Goal: Information Seeking & Learning: Learn about a topic

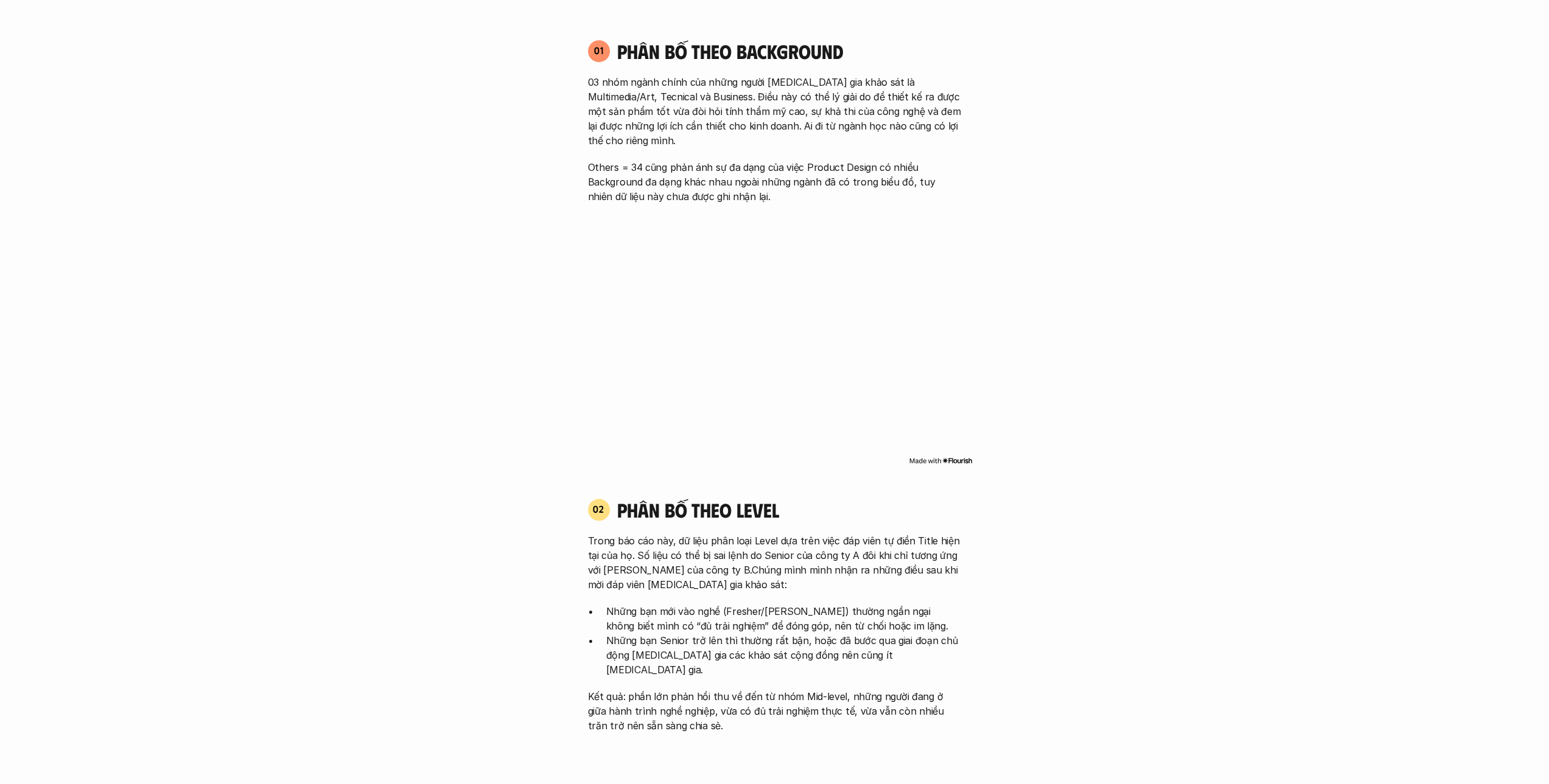
scroll to position [1095, 0]
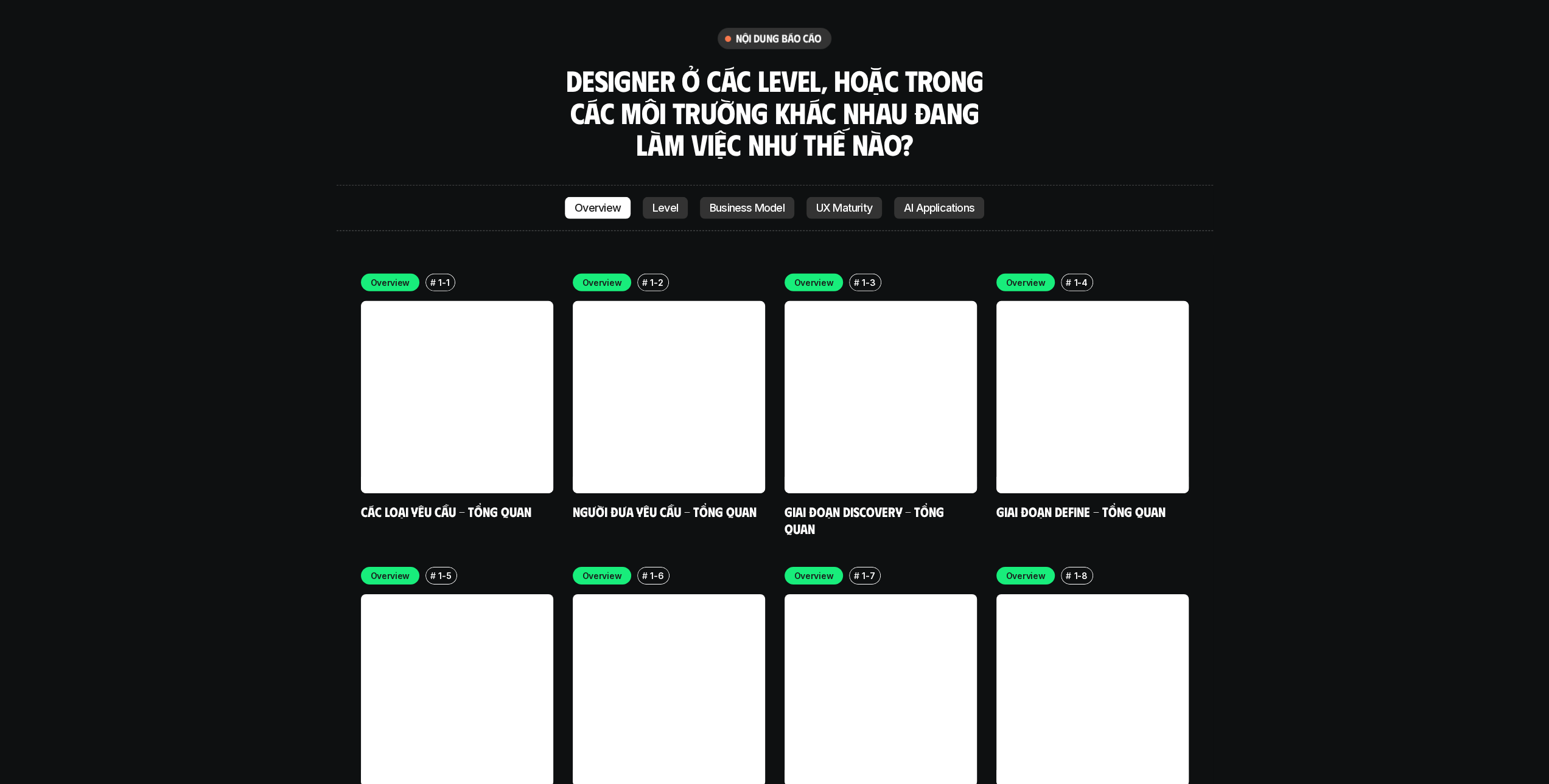
scroll to position [3650, 0]
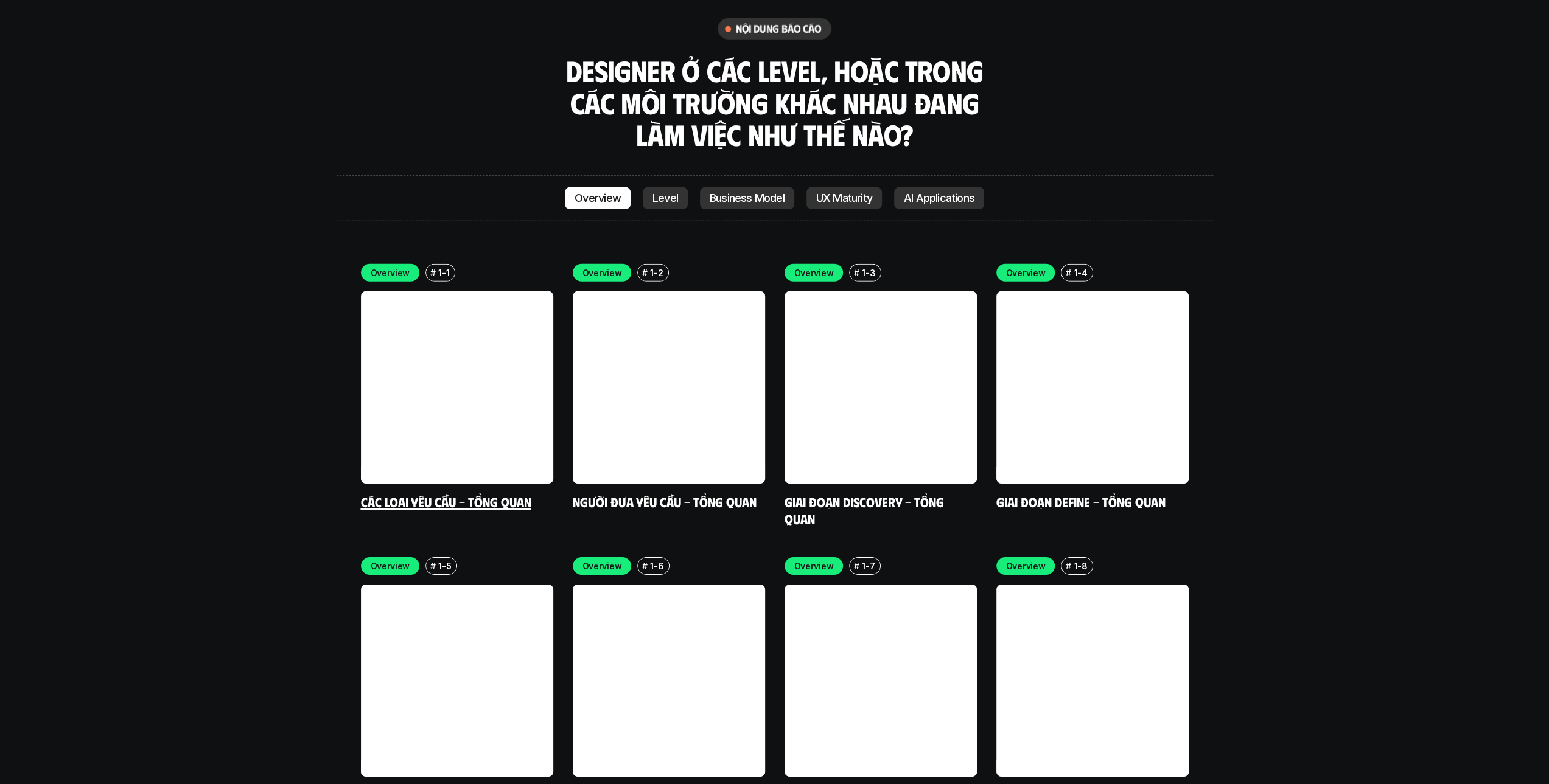
click at [447, 362] on link at bounding box center [457, 388] width 193 height 193
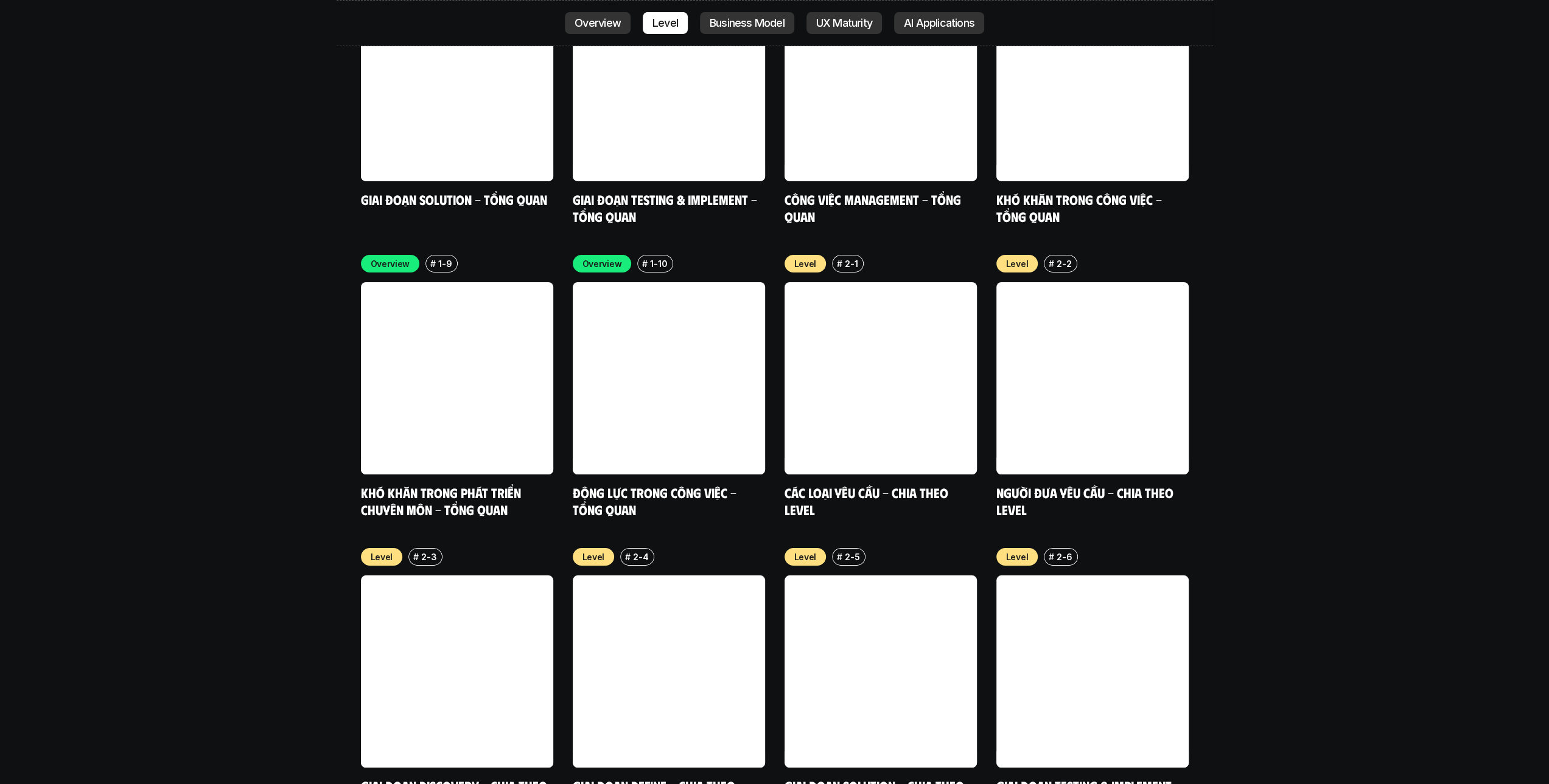
scroll to position [4265, 0]
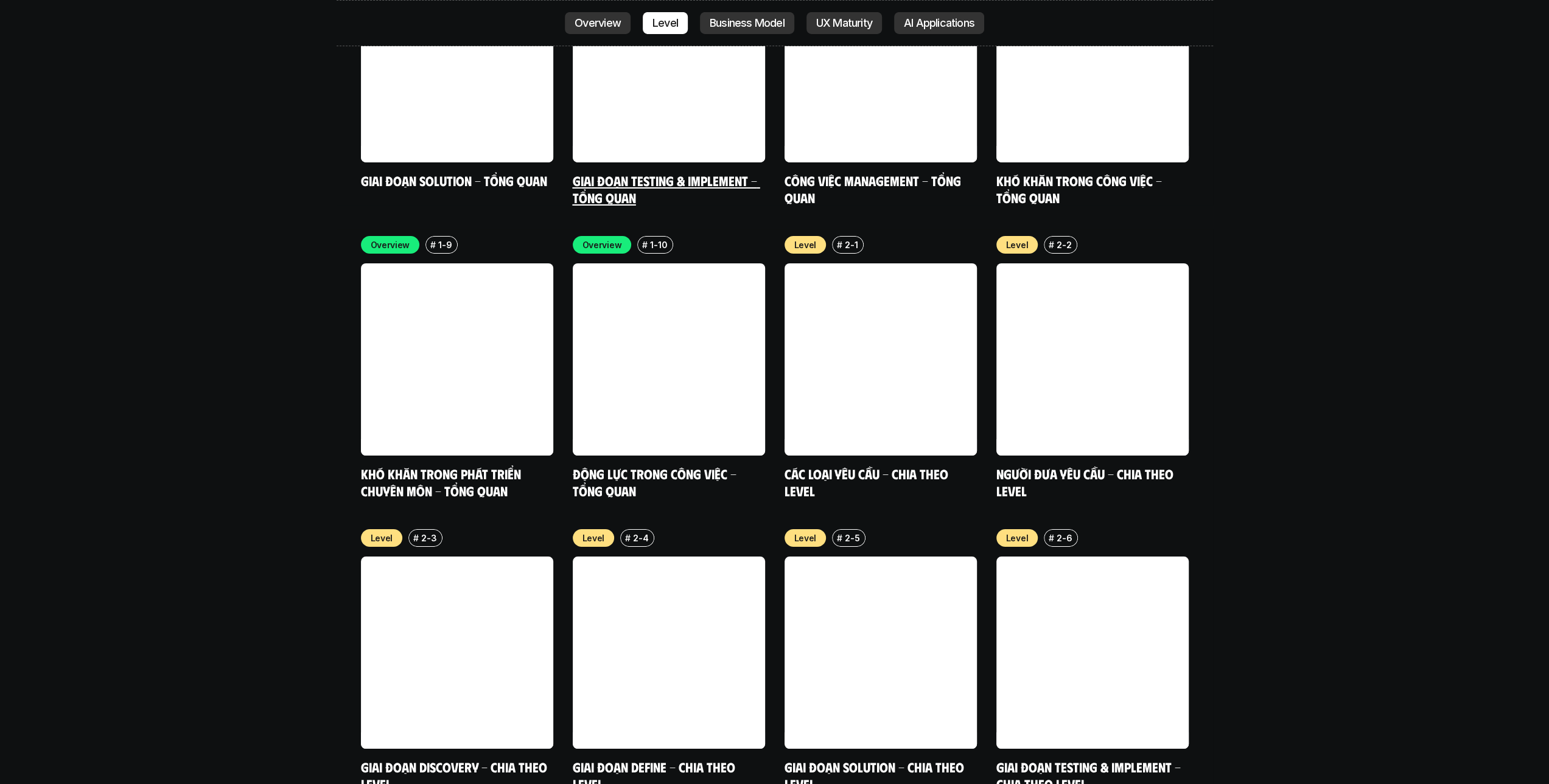
click at [724, 18] on link at bounding box center [669, 67] width 193 height 193
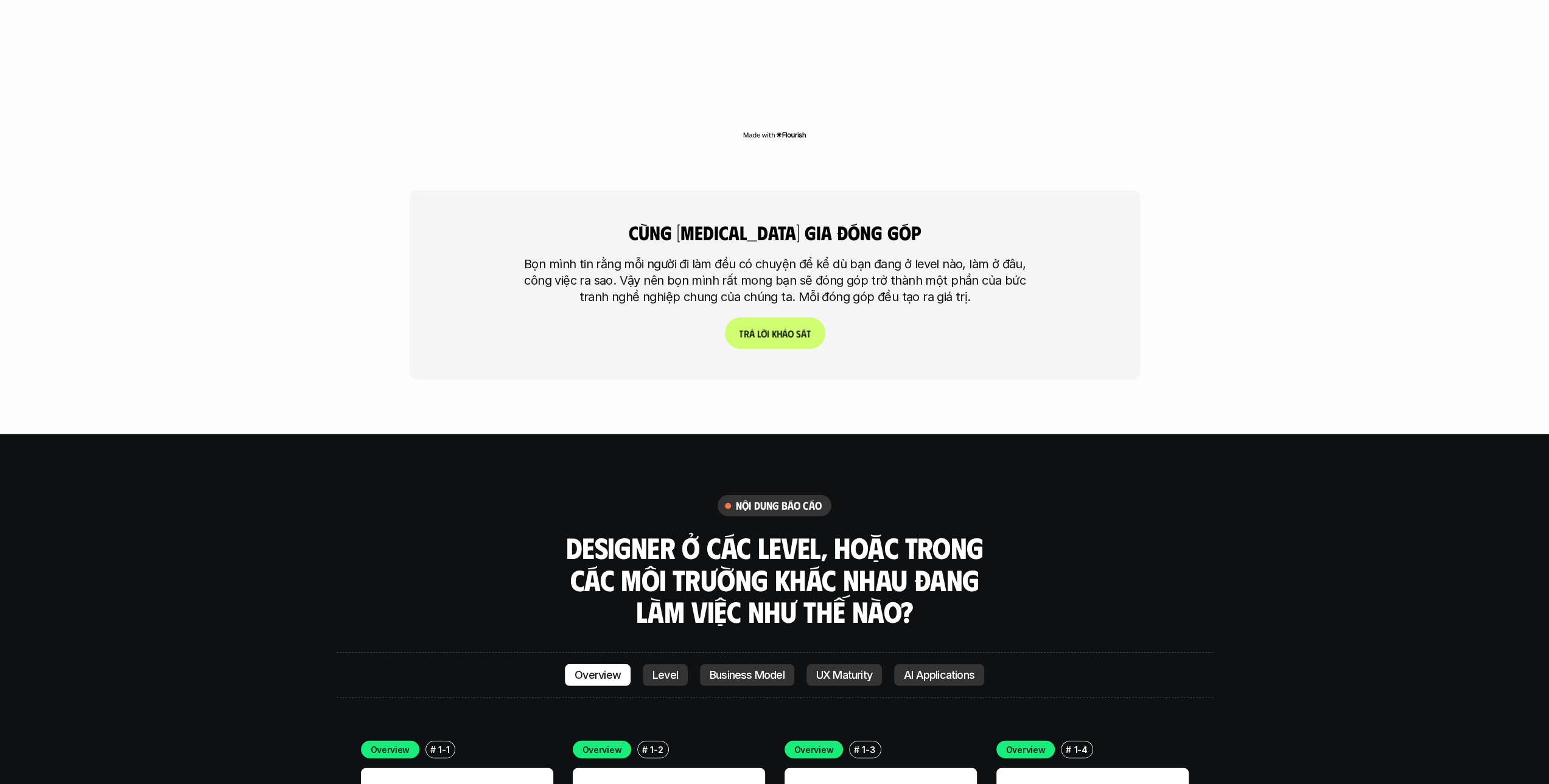
scroll to position [3321, 0]
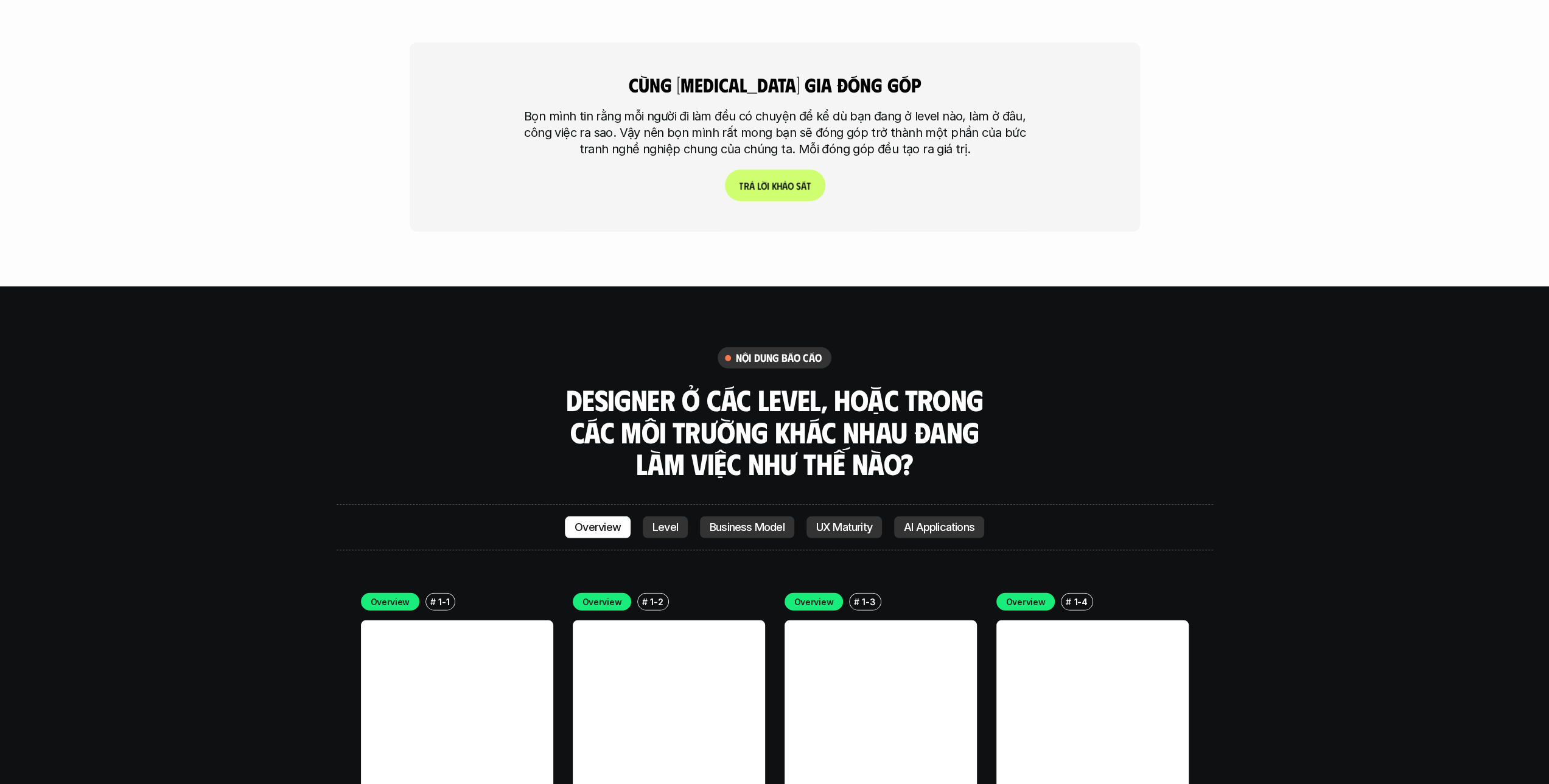
click at [750, 522] on p "Business Model" at bounding box center [746, 527] width 75 height 12
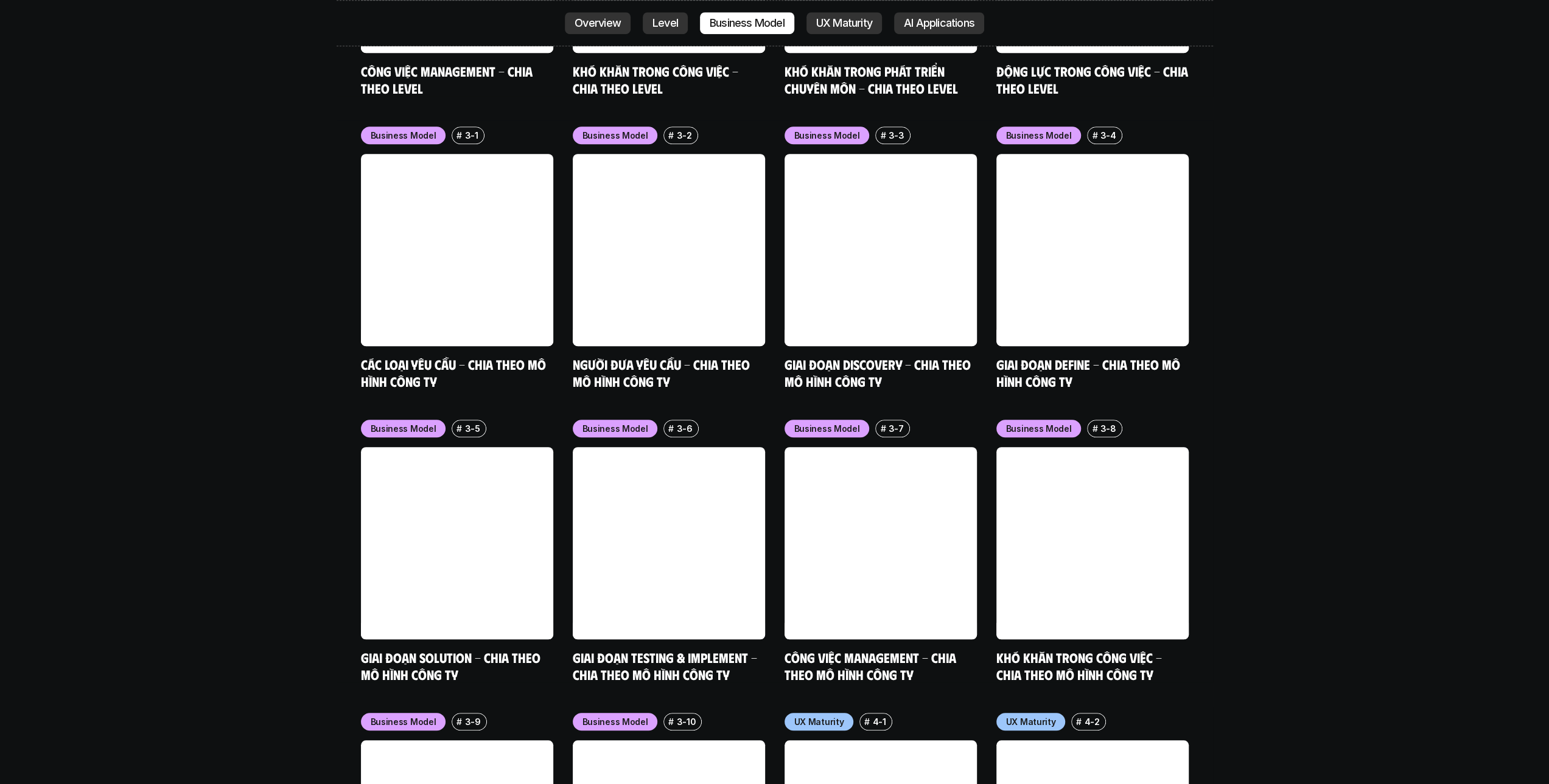
click at [848, 22] on p "UX Maturity" at bounding box center [844, 23] width 56 height 12
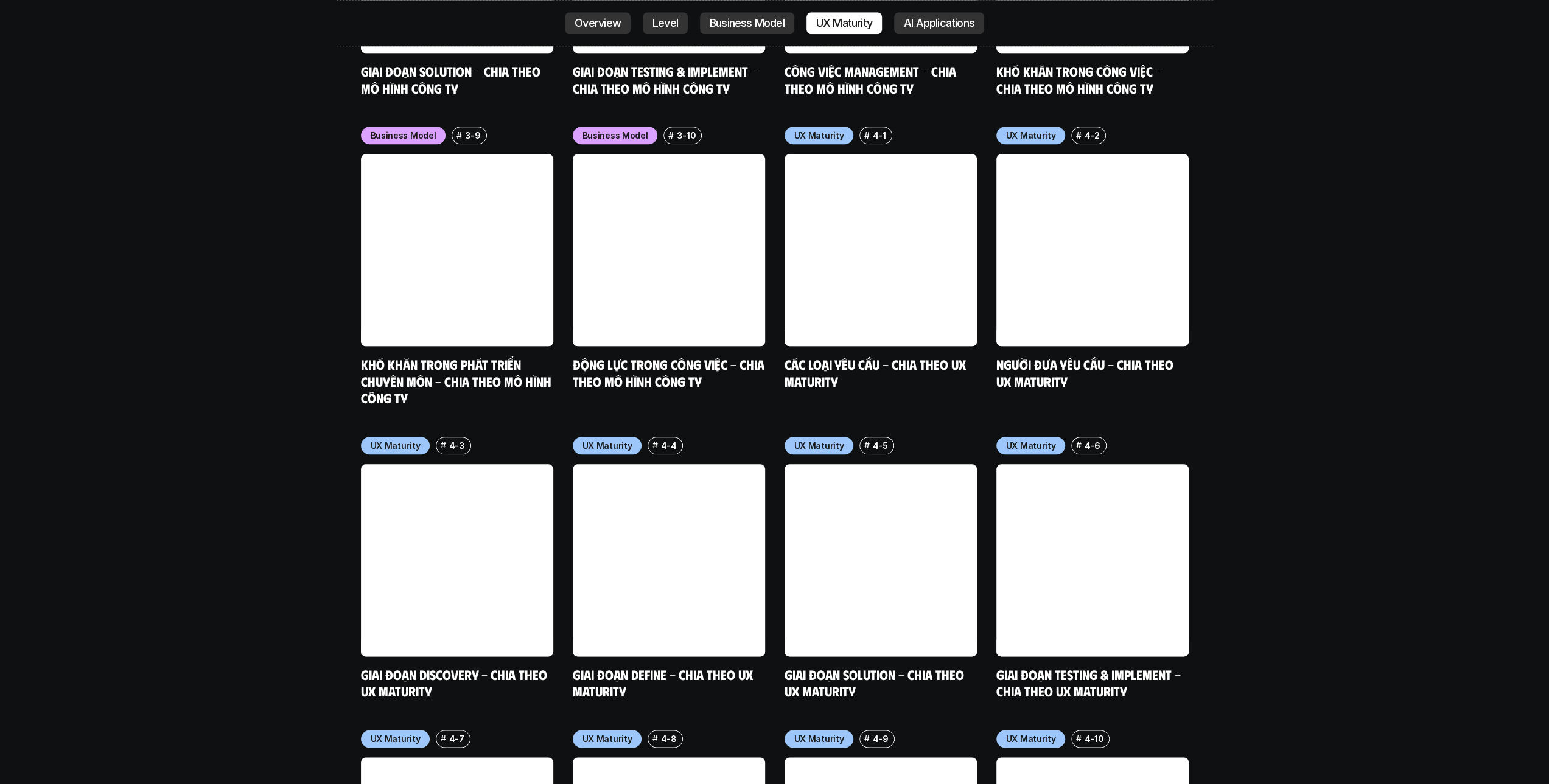
click at [928, 21] on p "AI Applications" at bounding box center [939, 23] width 70 height 12
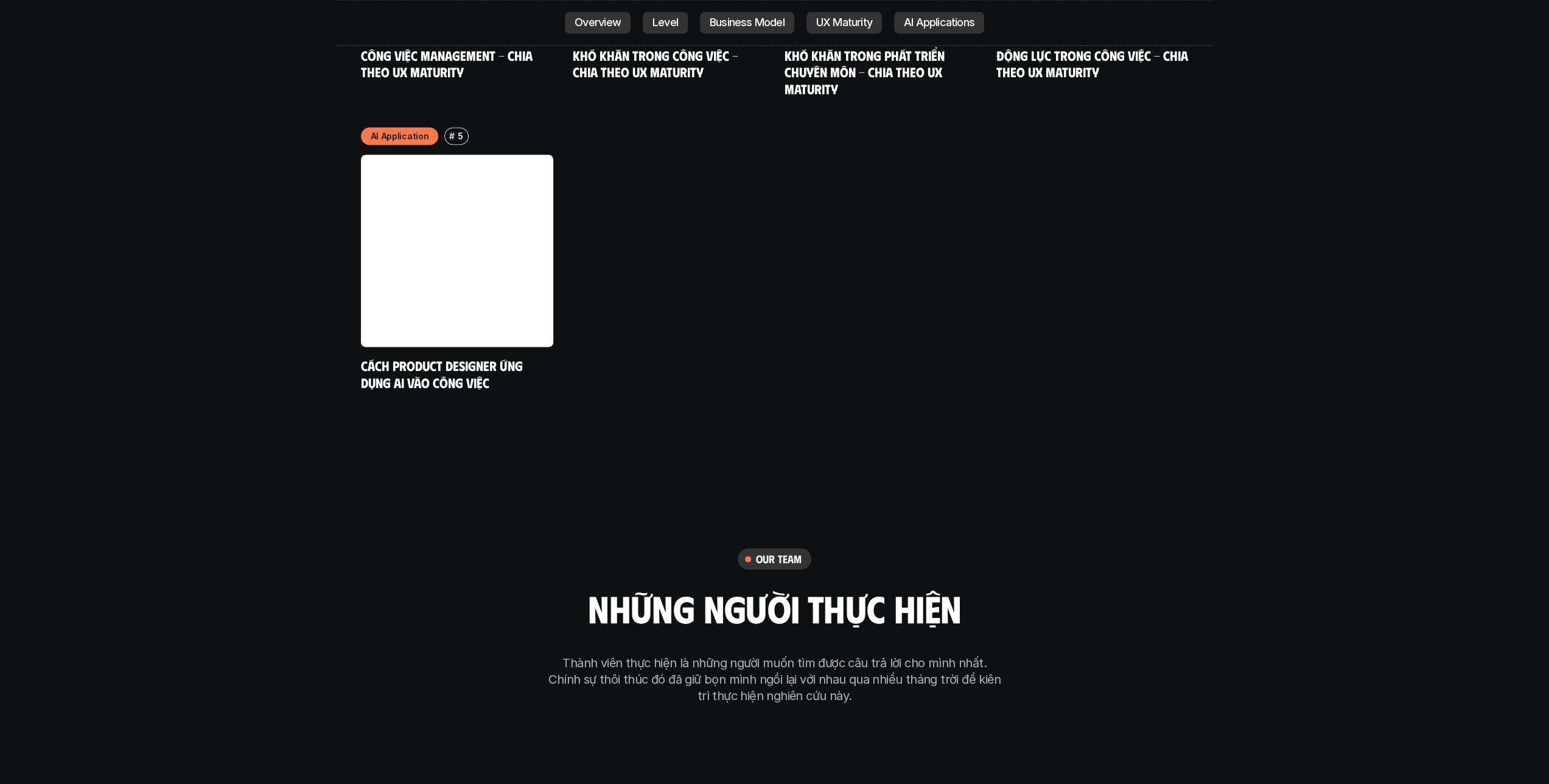
click at [662, 28] on p "Level" at bounding box center [665, 23] width 26 height 12
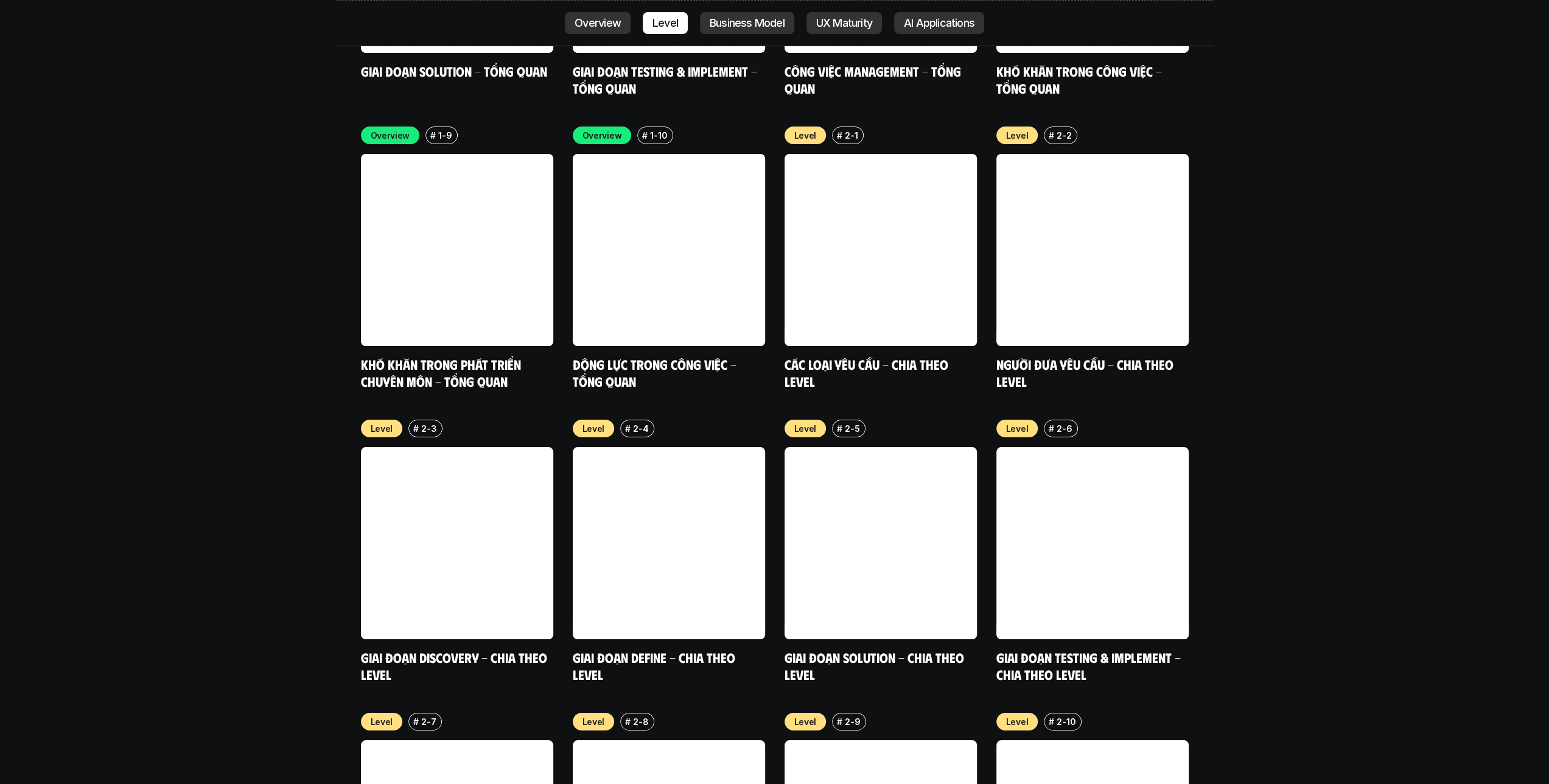
click at [619, 23] on link "Overview" at bounding box center [597, 23] width 65 height 22
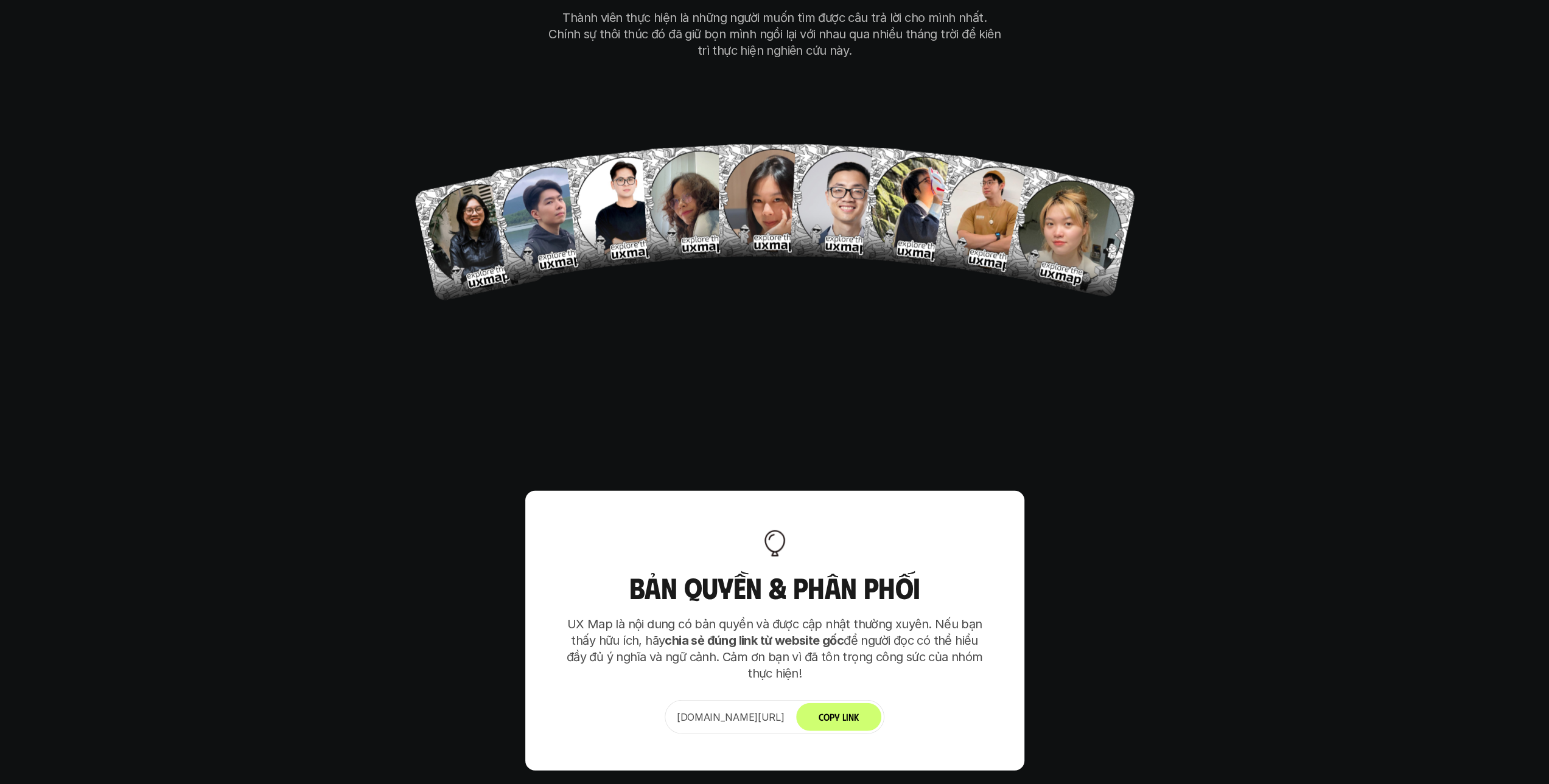
scroll to position [7641, 0]
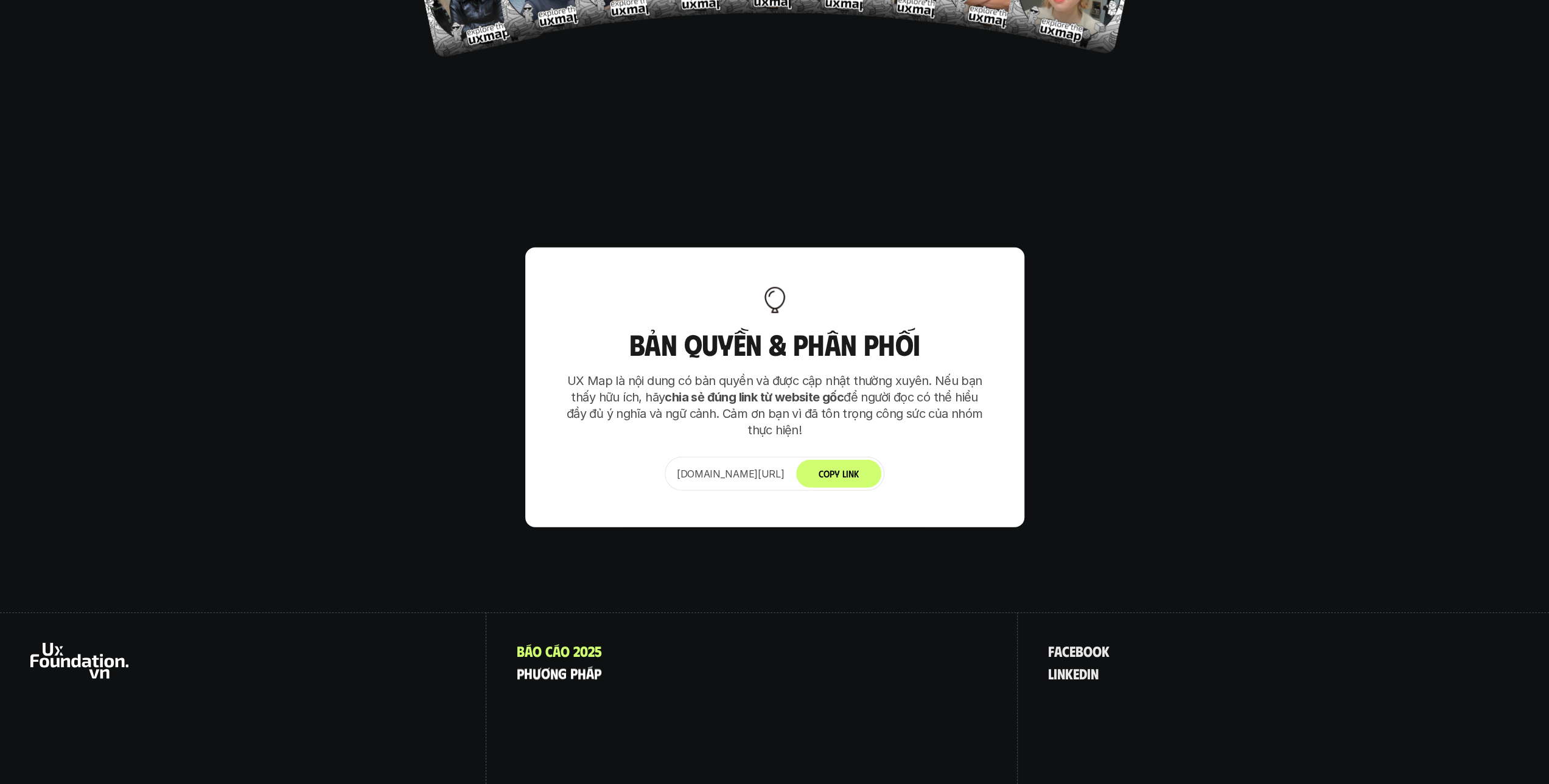
click at [566, 666] on p "p h ư ơ n g p h á p" at bounding box center [559, 673] width 84 height 16
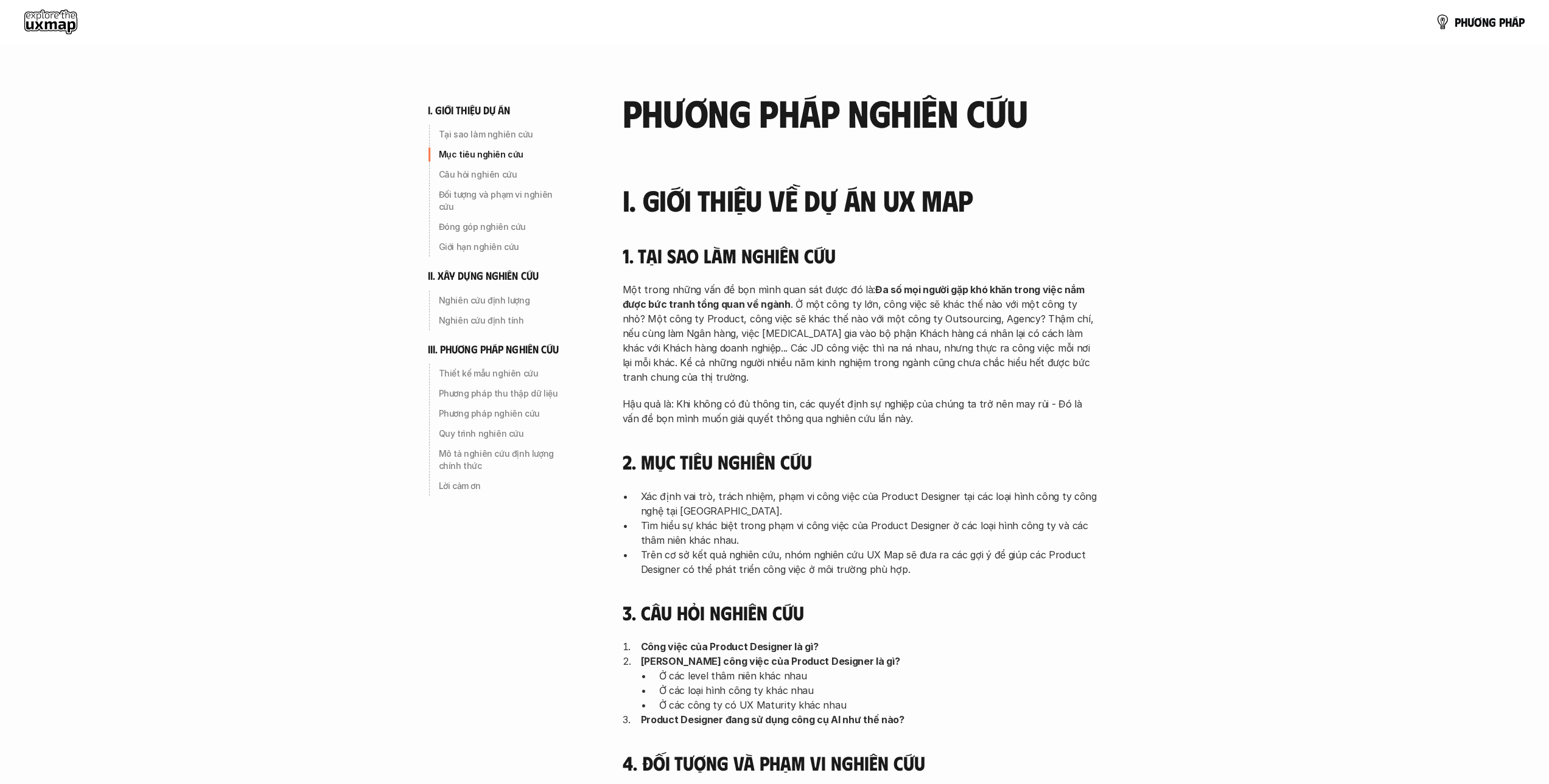
click at [1496, 27] on p "p h ư ơ n g p h á p" at bounding box center [1489, 21] width 70 height 13
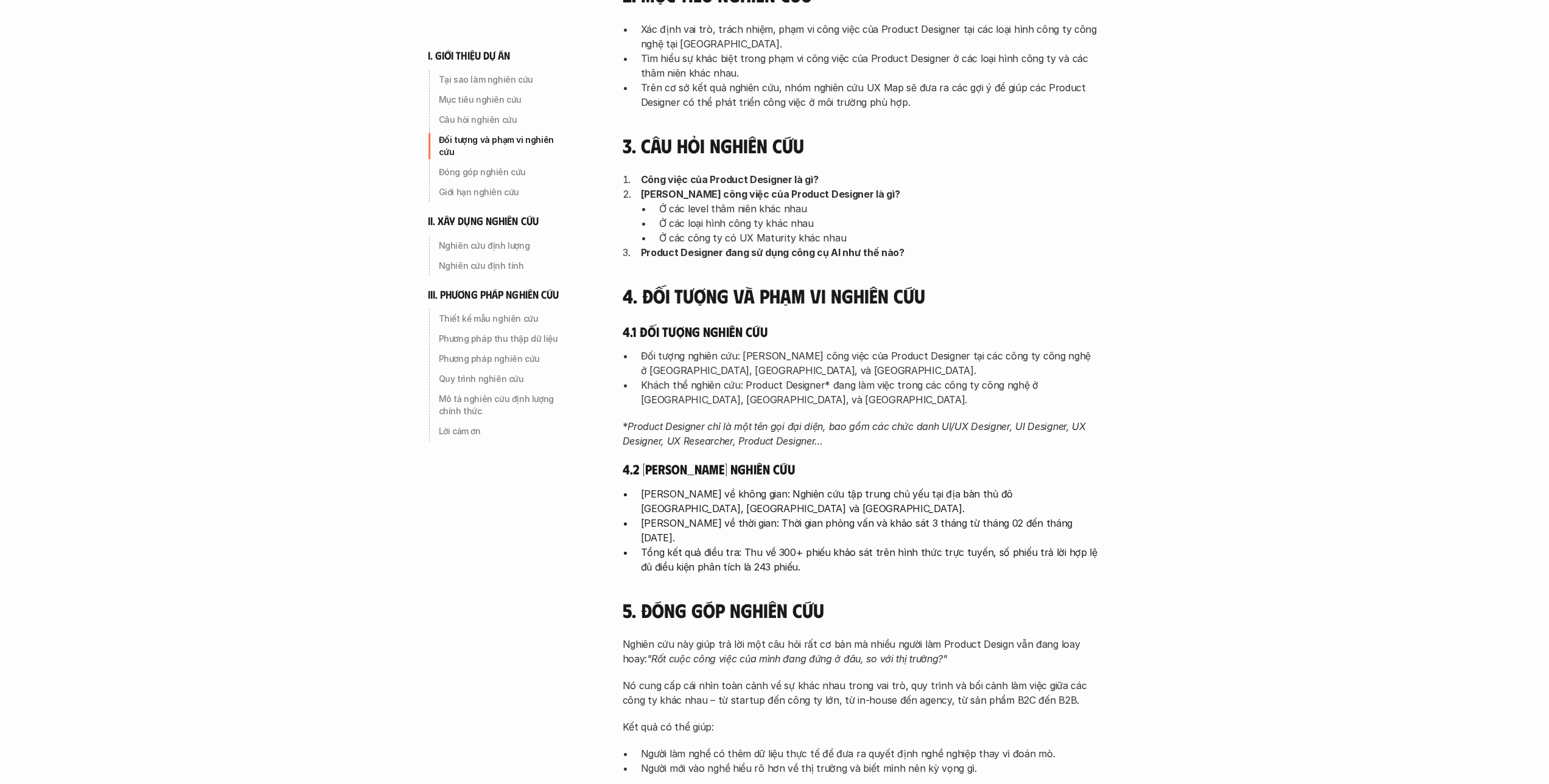
scroll to position [486, 0]
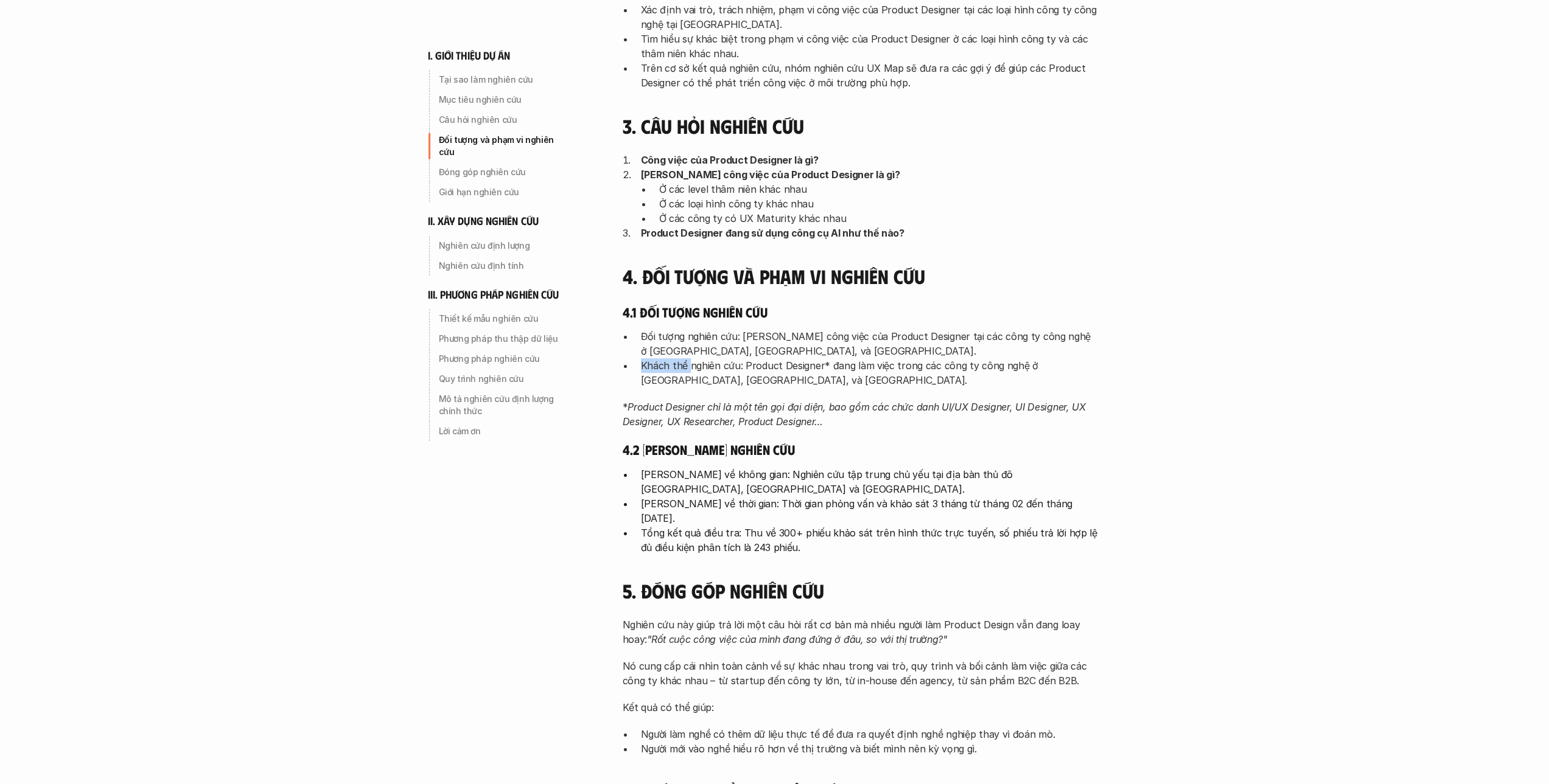
drag, startPoint x: 687, startPoint y: 366, endPoint x: 638, endPoint y: 365, distance: 49.0
click at [638, 365] on ul "Đối tượng nghiên cứu: Phạm vi công việc của Product Designer tại các công ty cô…" at bounding box center [860, 358] width 475 height 59
click at [904, 435] on div "4. Đối tượng và phạm vi nghiên cứu 4.1 Đối tượng nghiên cứu Đối tượng nghiên cứ…" at bounding box center [860, 410] width 475 height 289
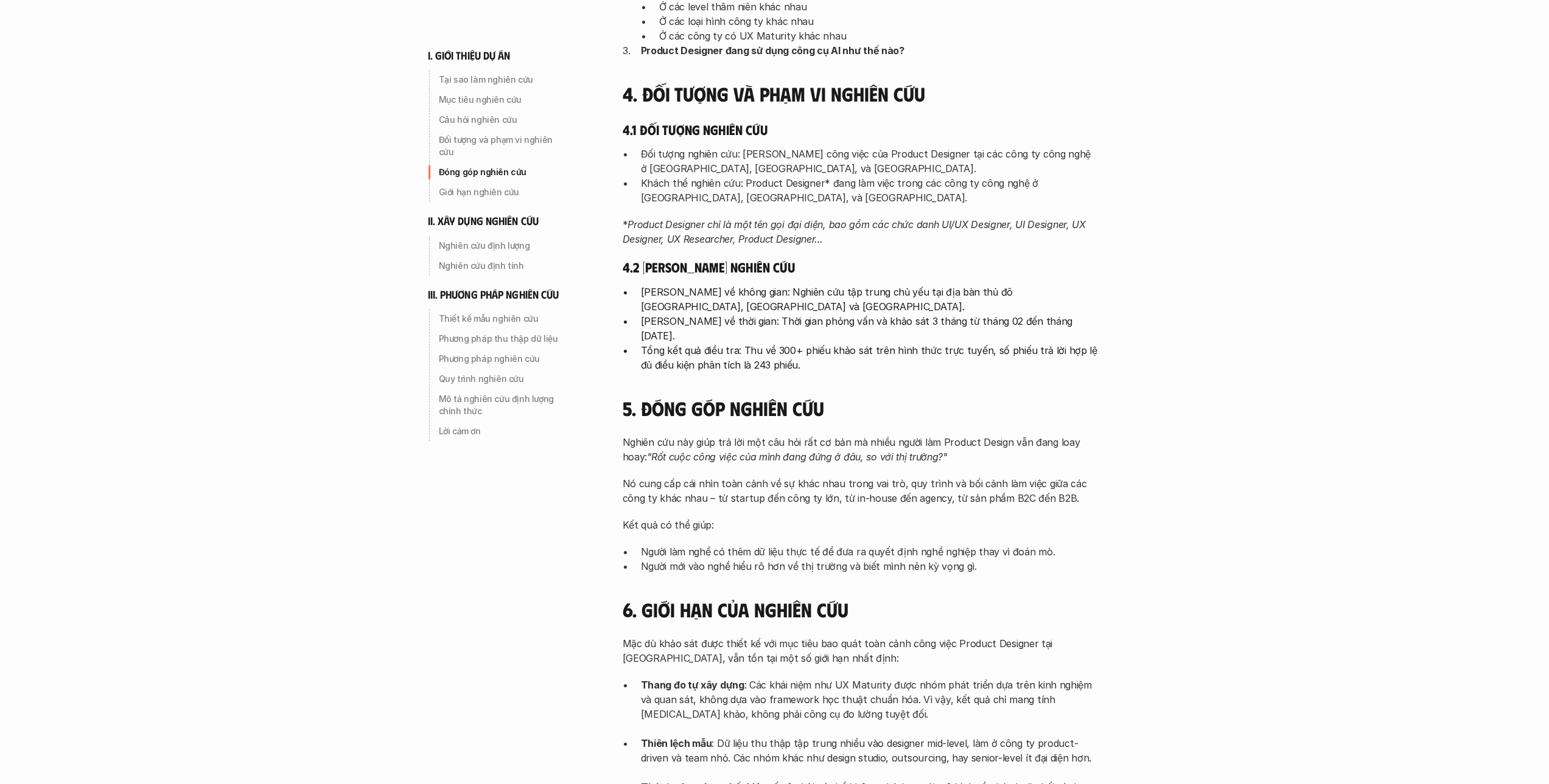
scroll to position [730, 0]
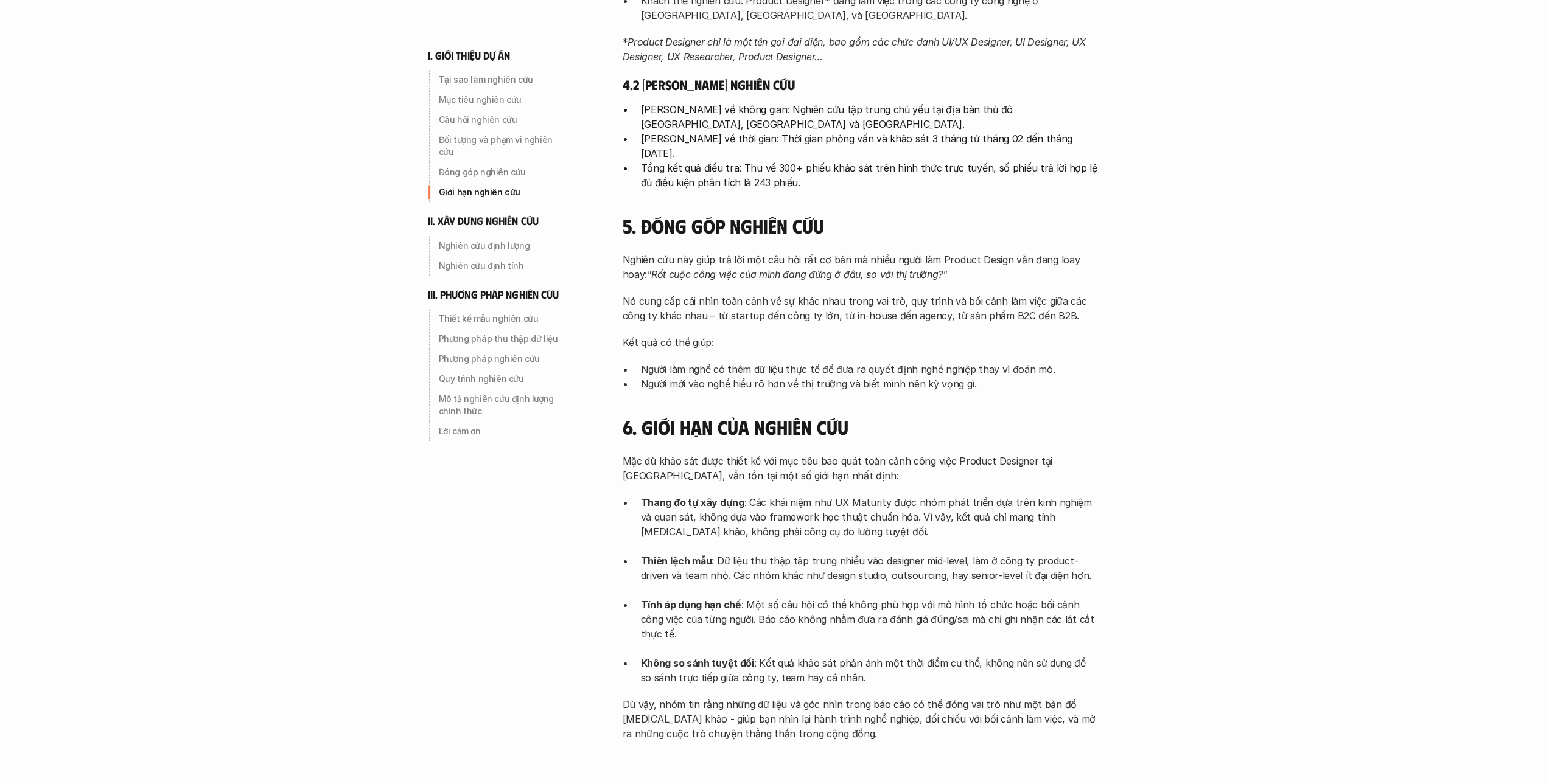
scroll to position [912, 0]
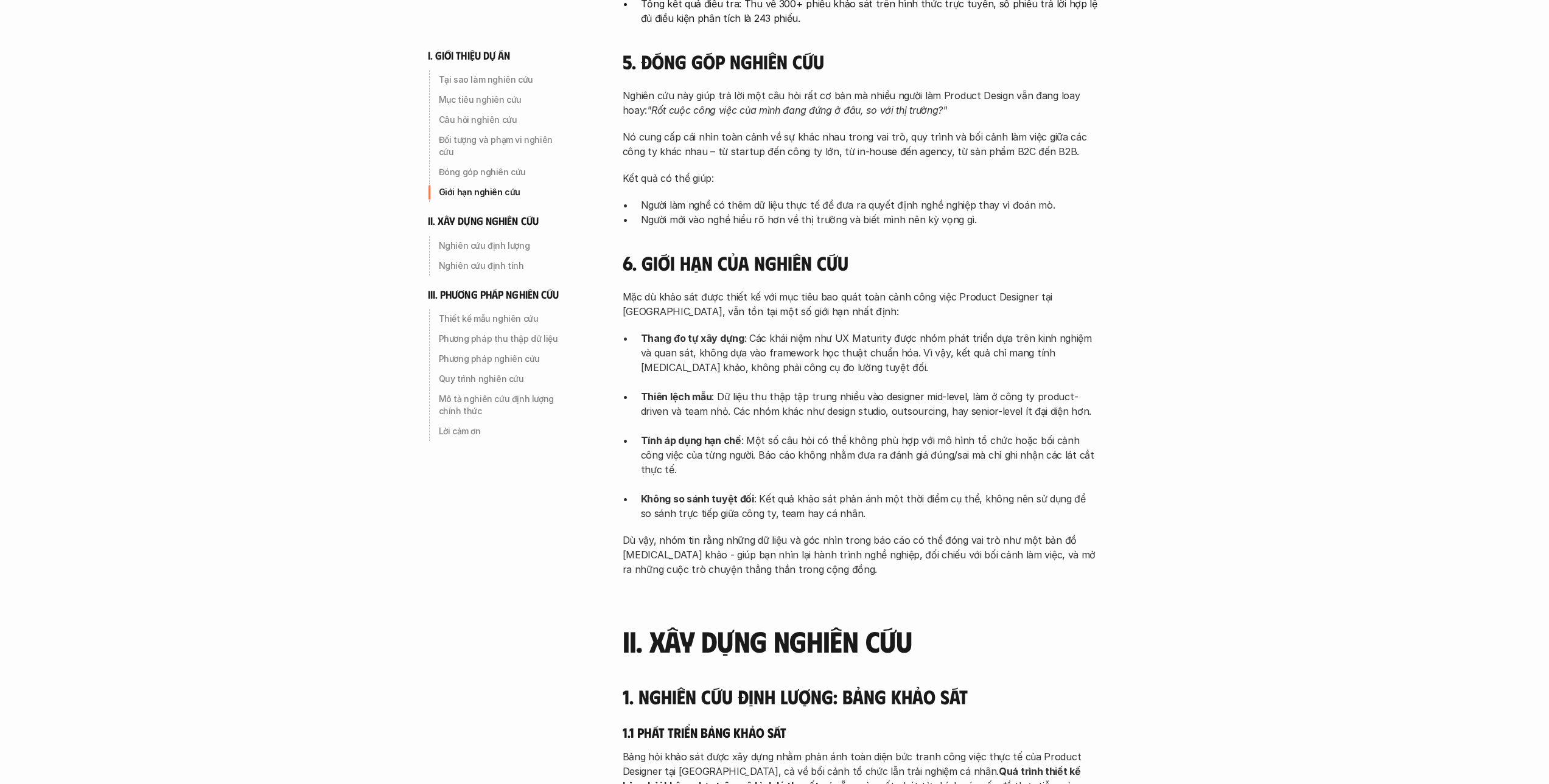
scroll to position [1034, 0]
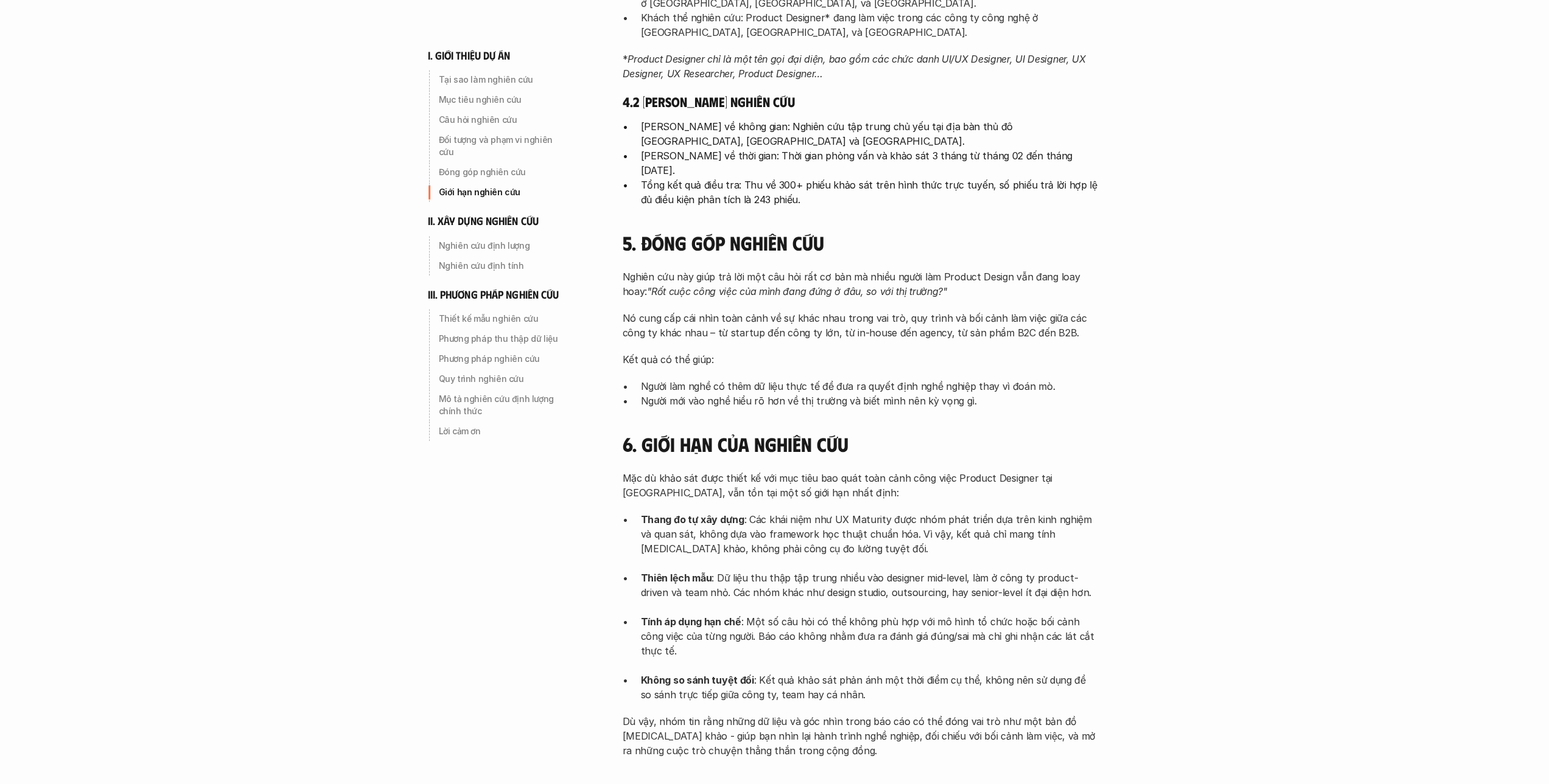
scroll to position [912, 0]
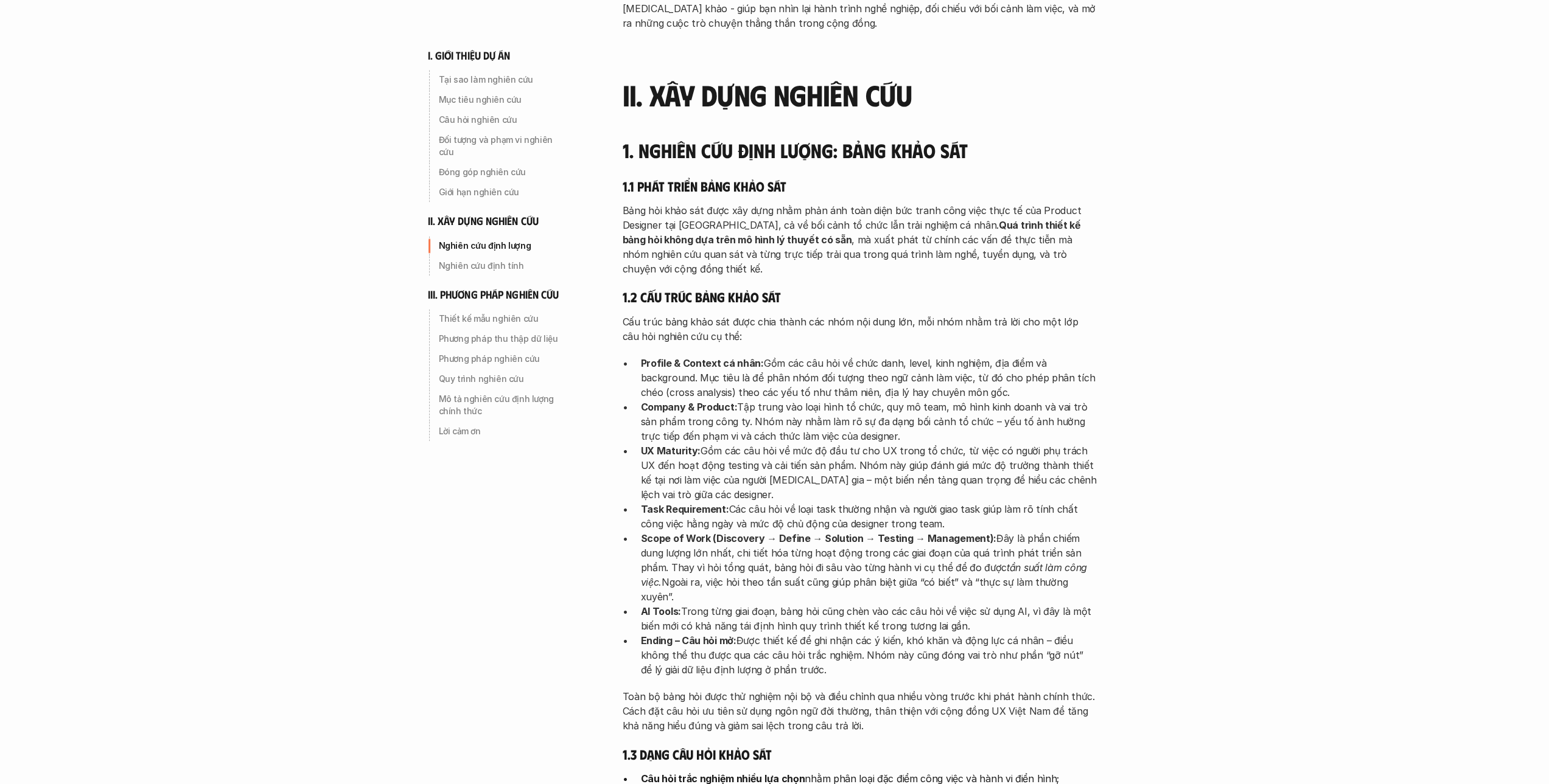
scroll to position [1582, 0]
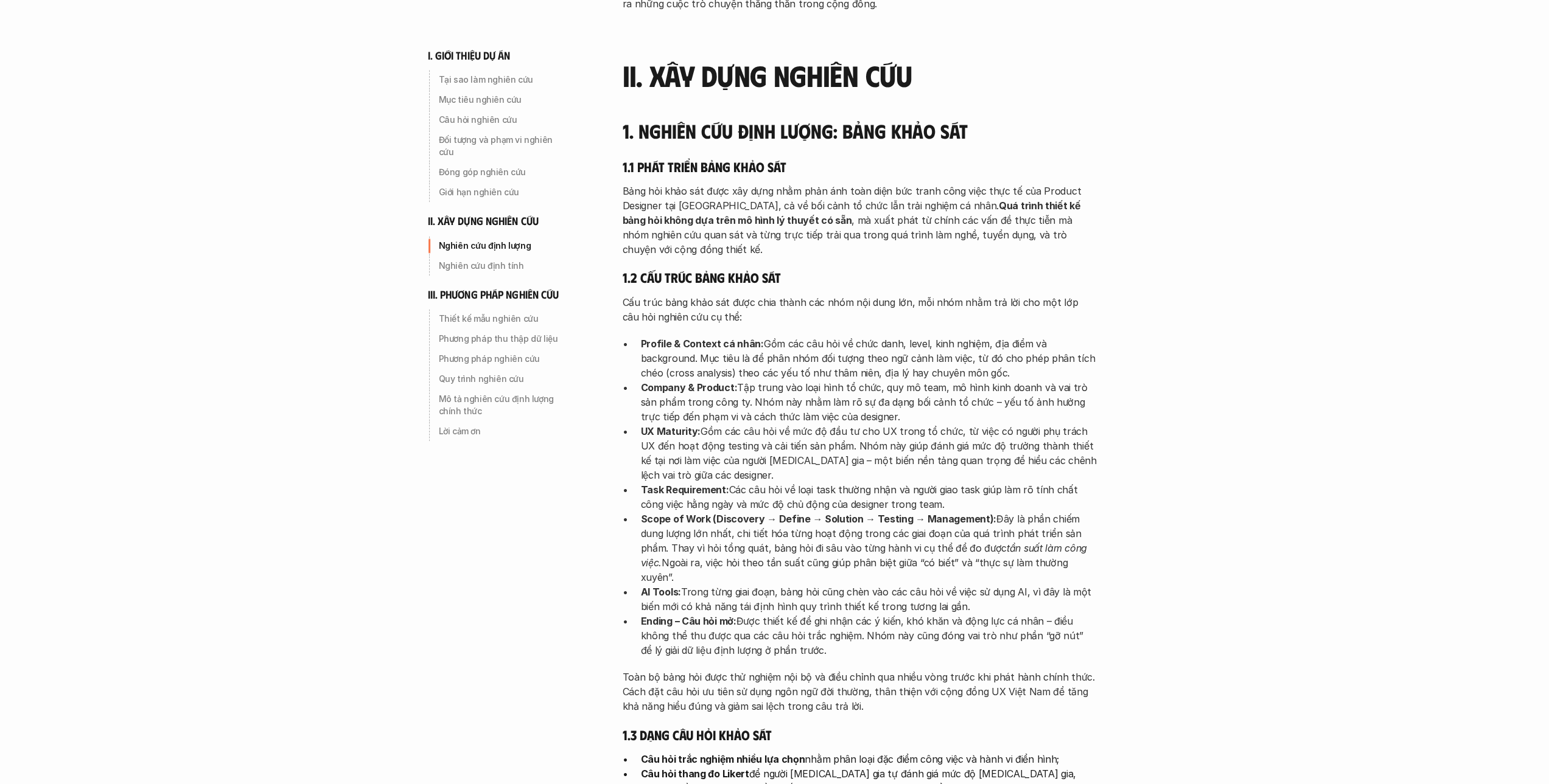
click at [1222, 462] on div "i. giới thiệu dự án Tại sao làm nghiên cứu Mục tiêu nghiên cứu Câu hỏi nghiên c…" at bounding box center [774, 723] width 1549 height 4610
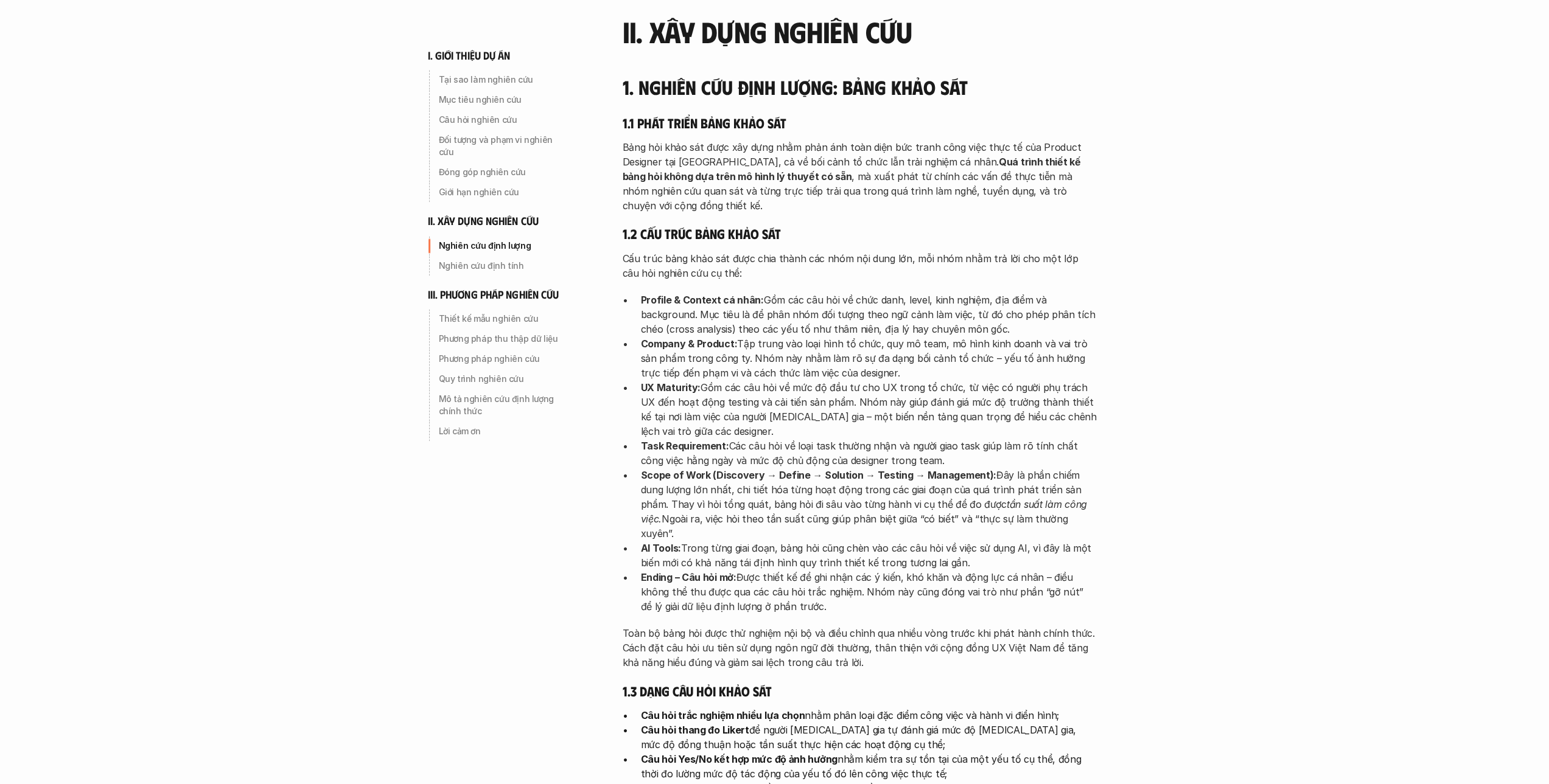
scroll to position [1643, 0]
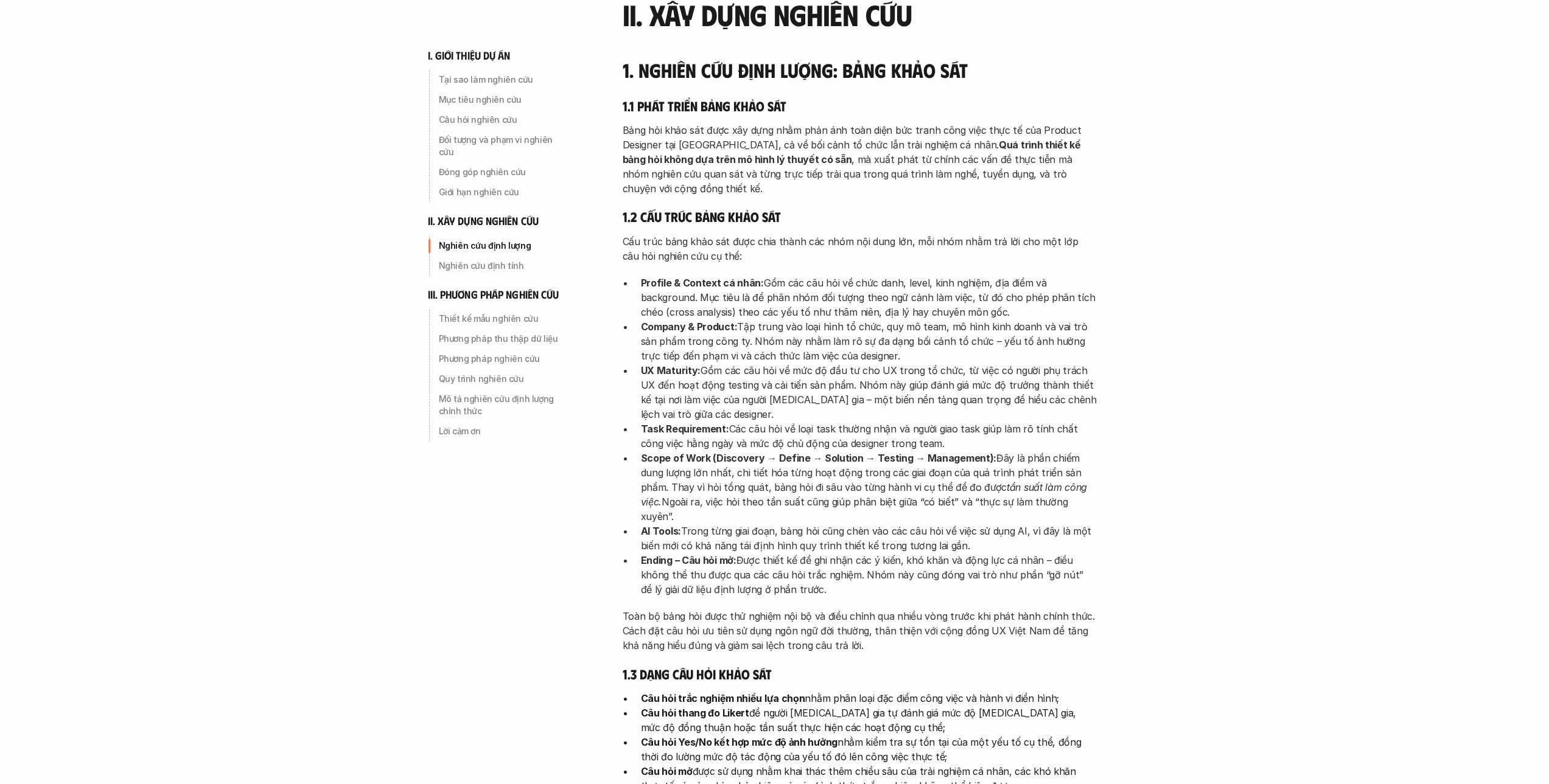
click at [1236, 296] on div "i. giới thiệu dự án Tại sao làm nghiên cứu Mục tiêu nghiên cứu Câu hỏi nghiên c…" at bounding box center [774, 662] width 1549 height 4610
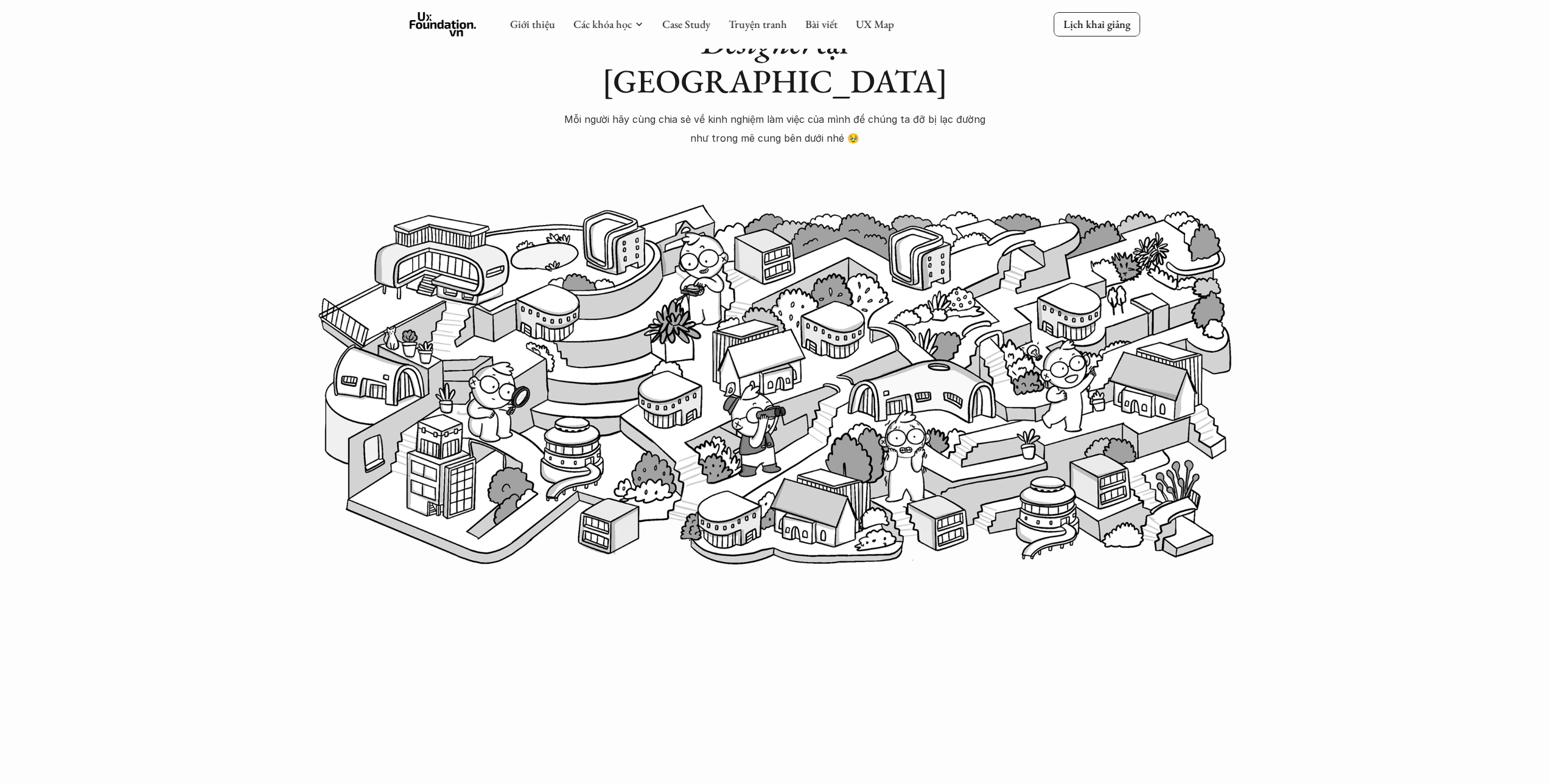
scroll to position [61, 0]
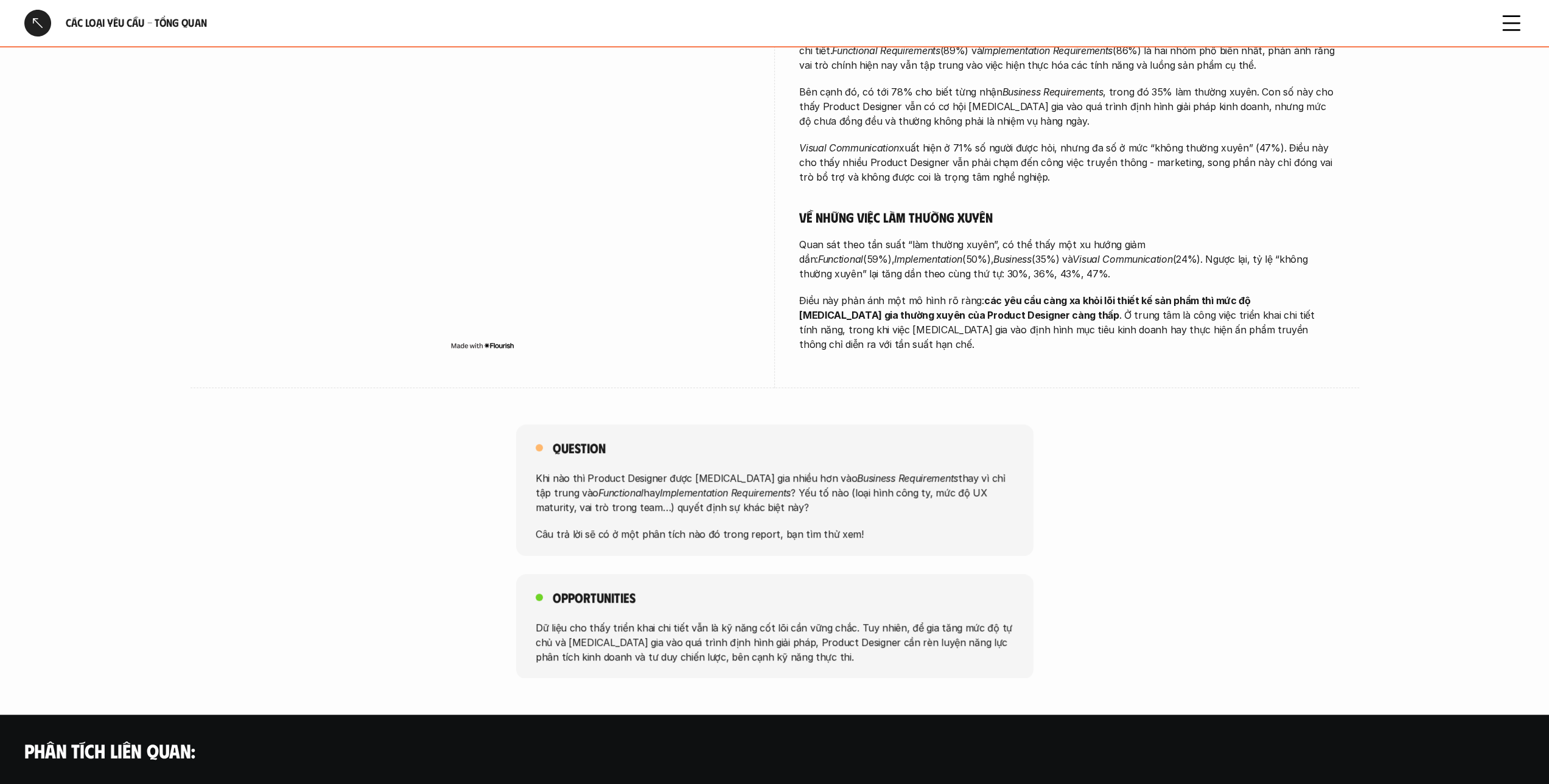
scroll to position [426, 0]
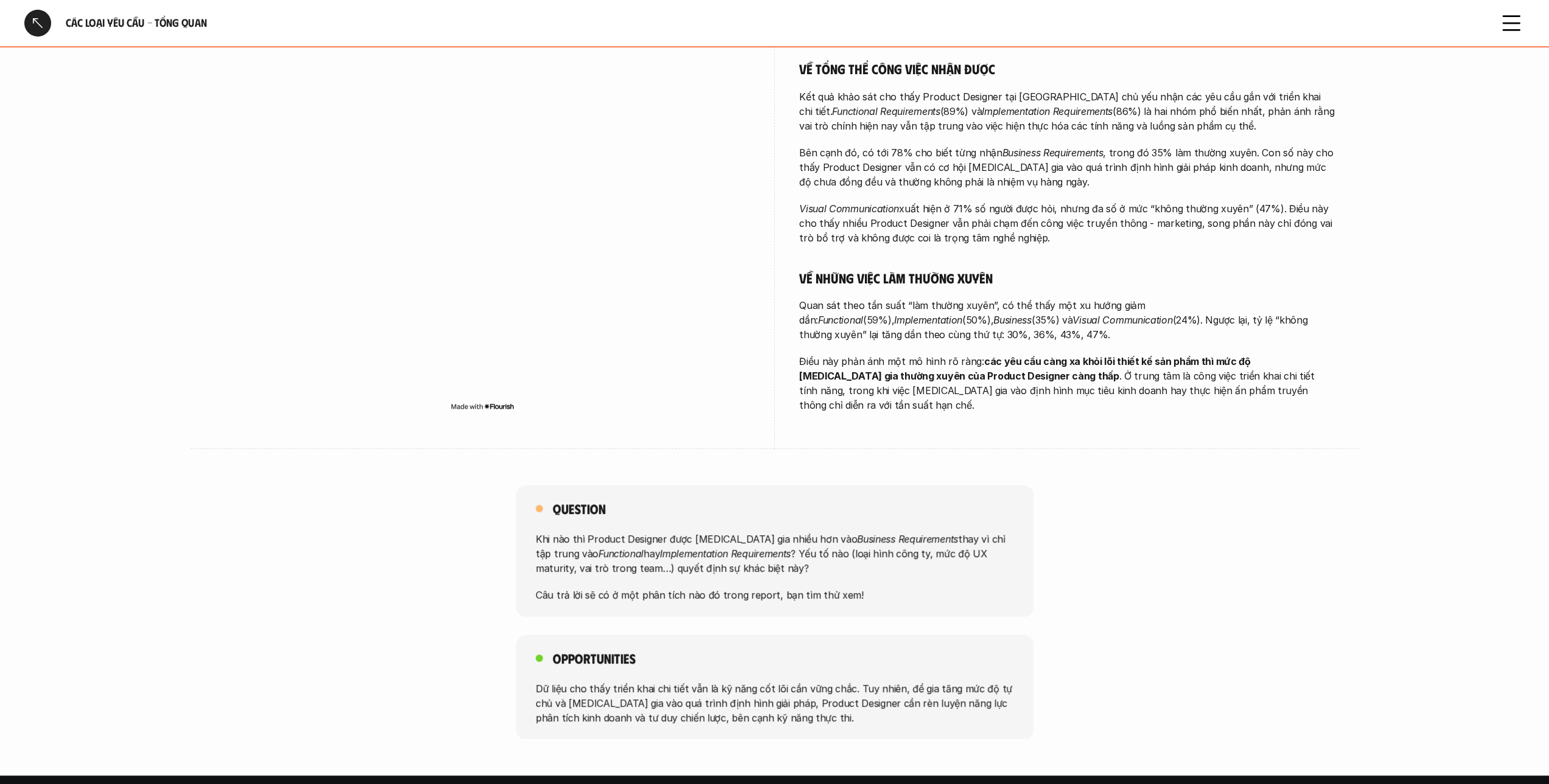
click at [1190, 551] on div "Question Khi nào thì Product Designer được [MEDICAL_DATA] gia nhiều hơn vào Bus…" at bounding box center [774, 551] width 1549 height 132
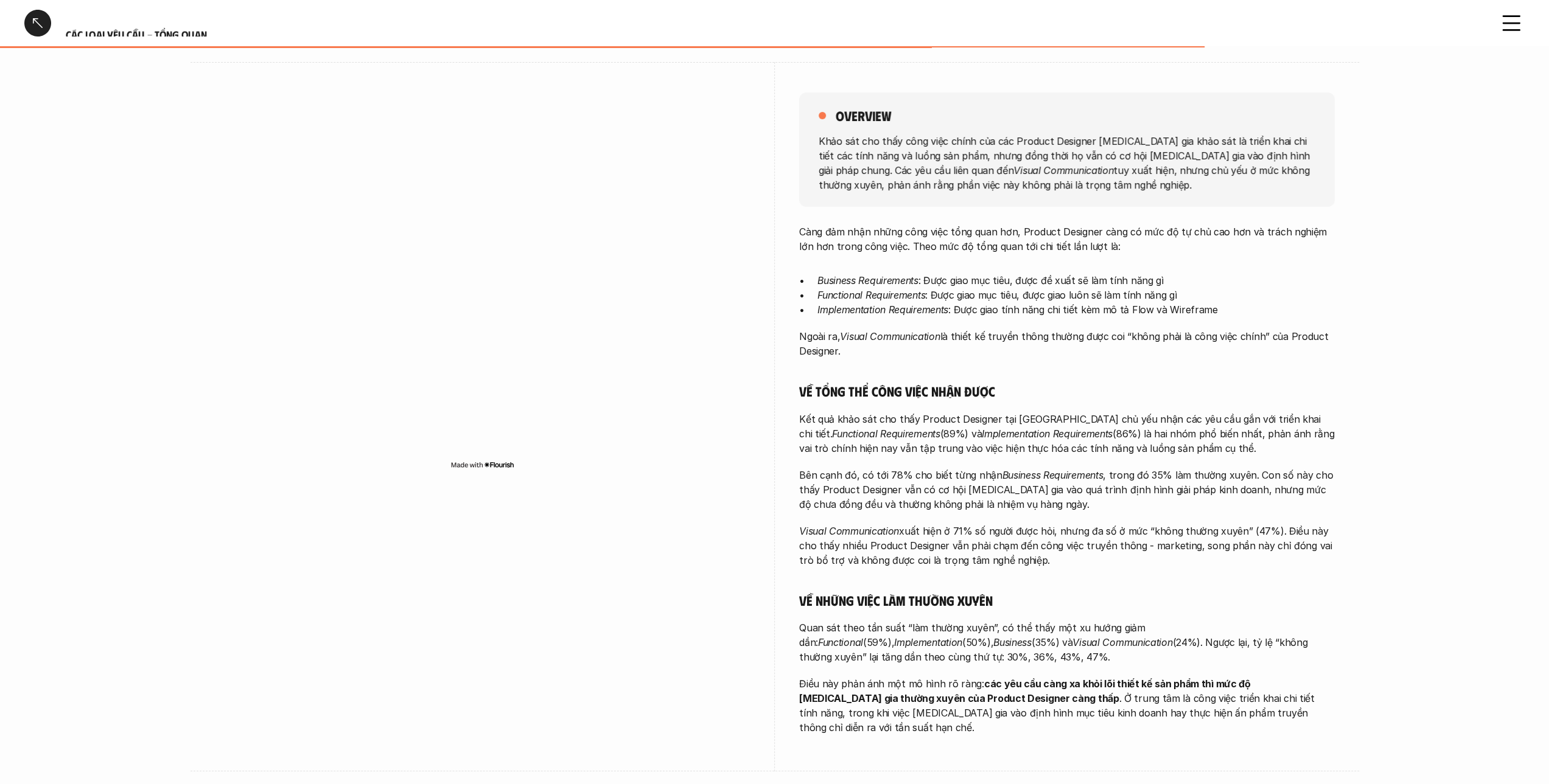
scroll to position [121, 0]
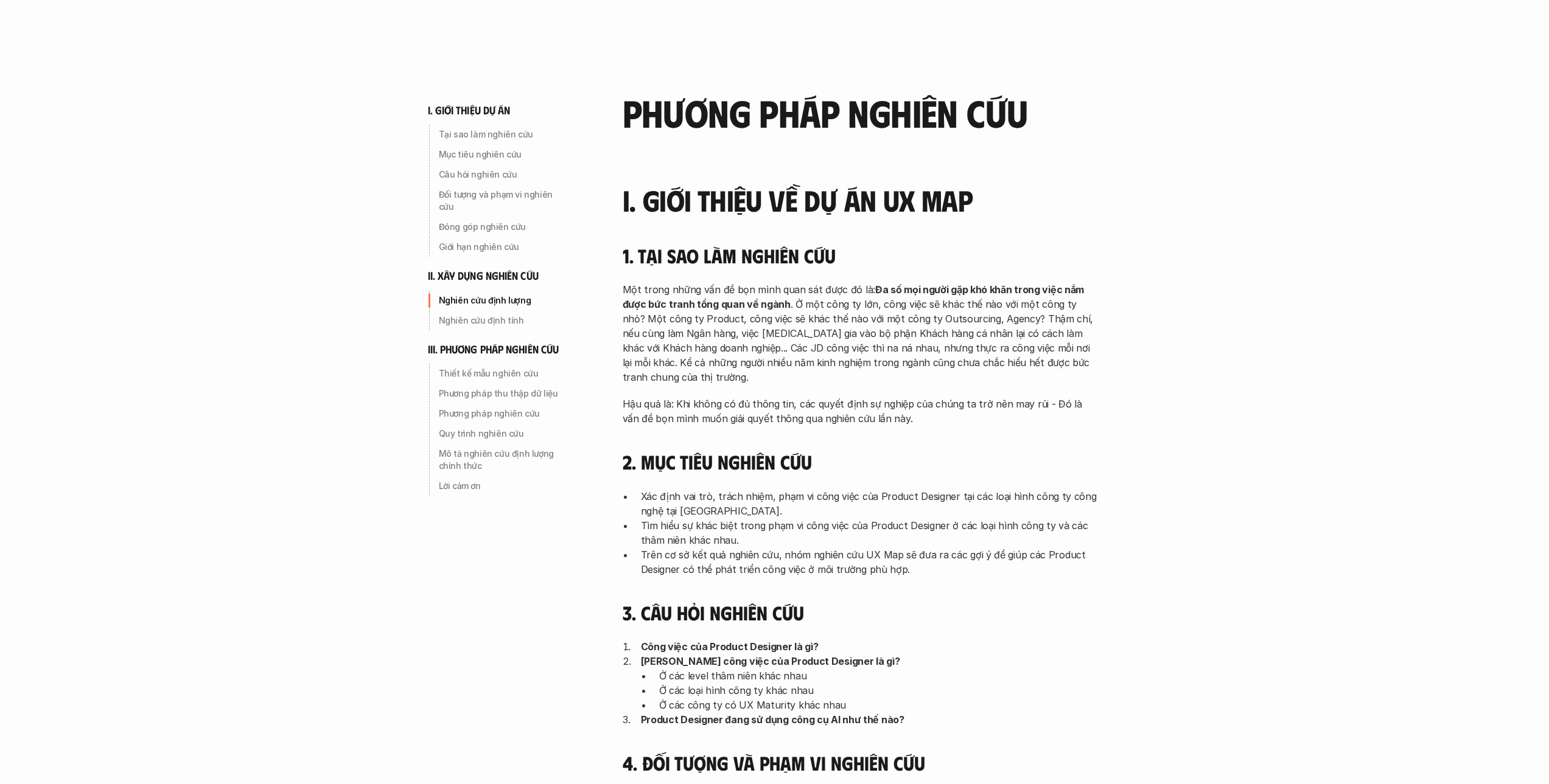
scroll to position [1643, 0]
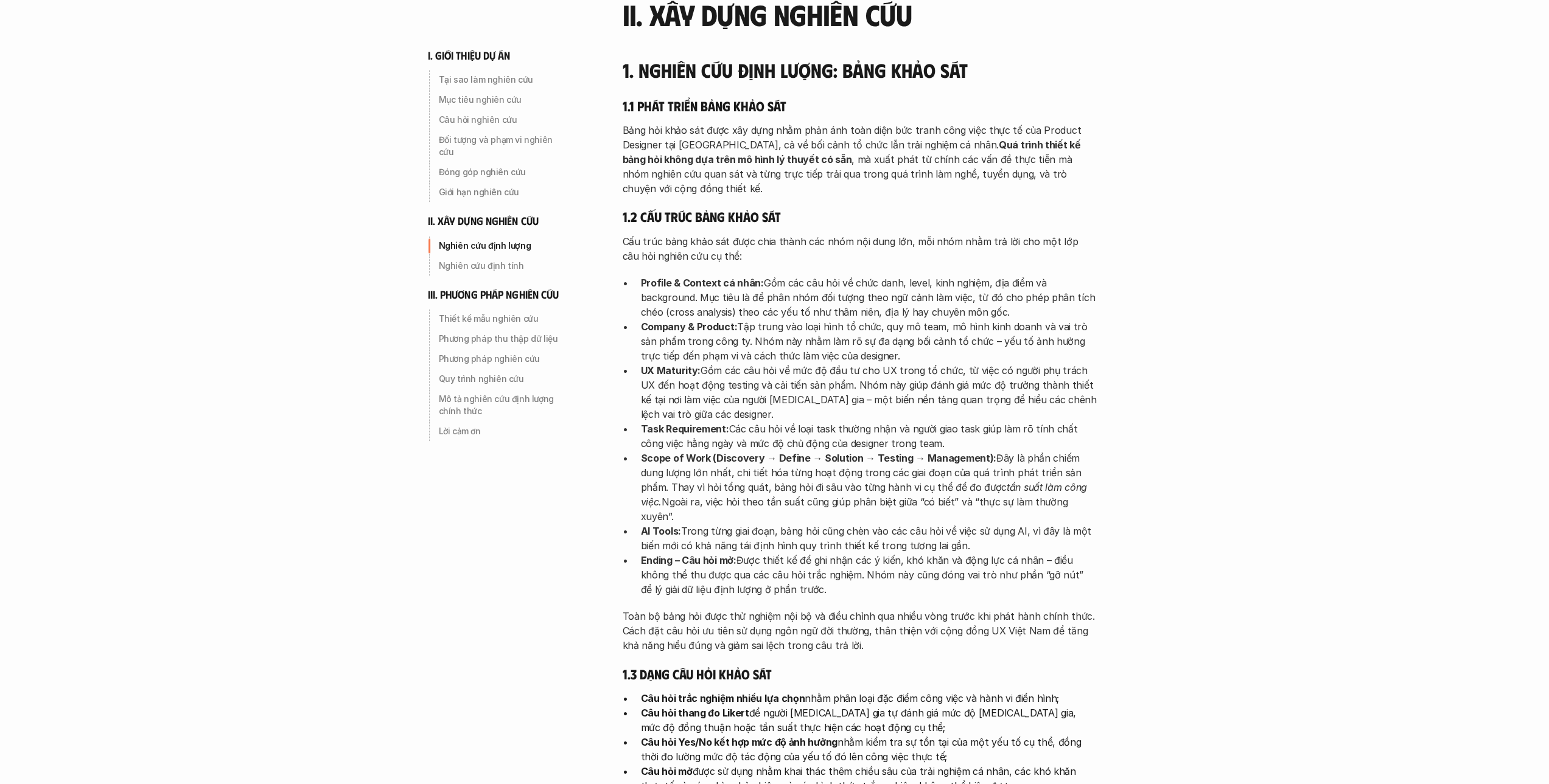
click at [1193, 382] on div "i. giới thiệu dự án Tại sao làm nghiên cứu Mục tiêu nghiên cứu Câu hỏi nghiên c…" at bounding box center [775, 540] width 876 height 4367
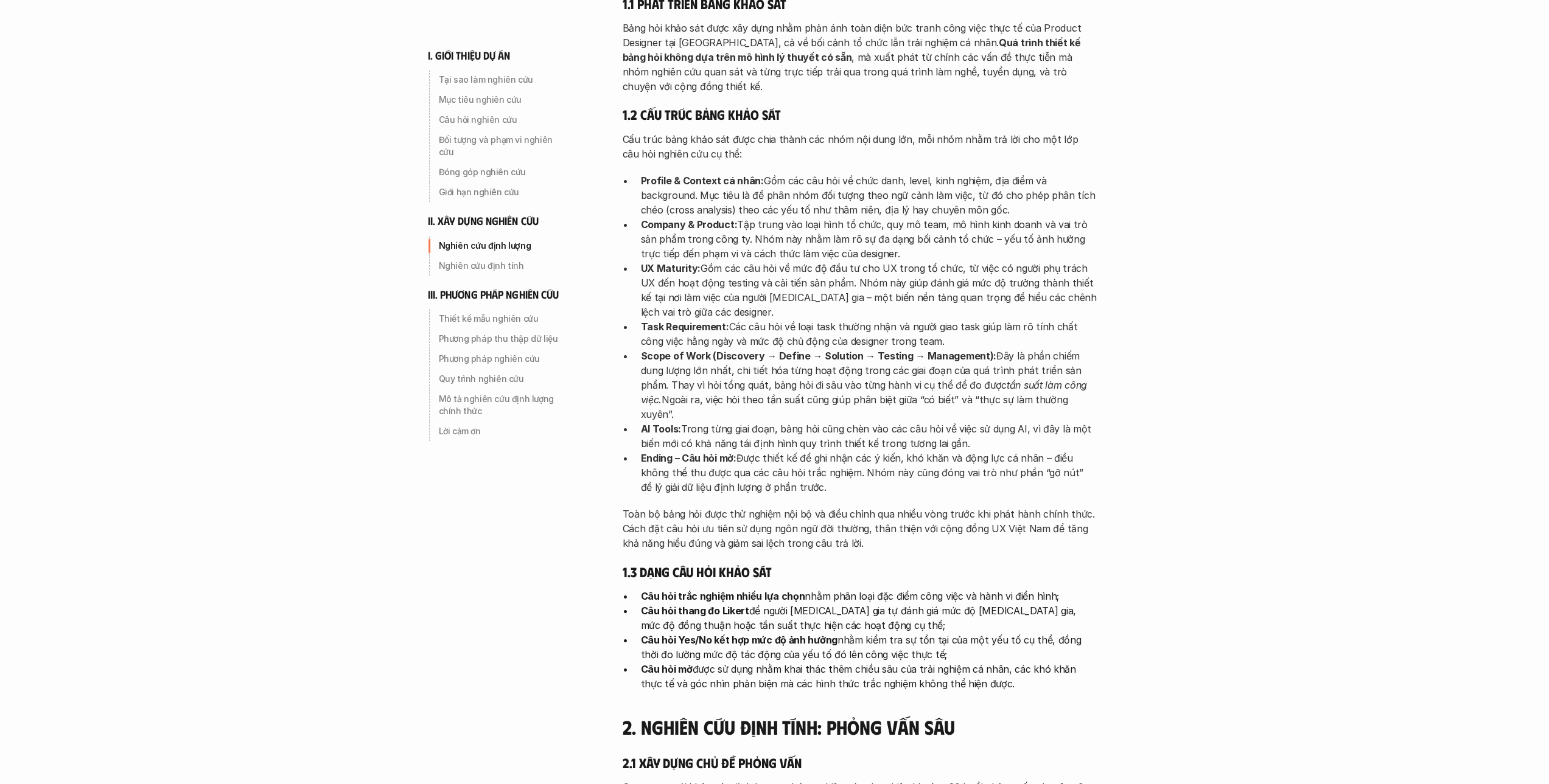
scroll to position [1764, 0]
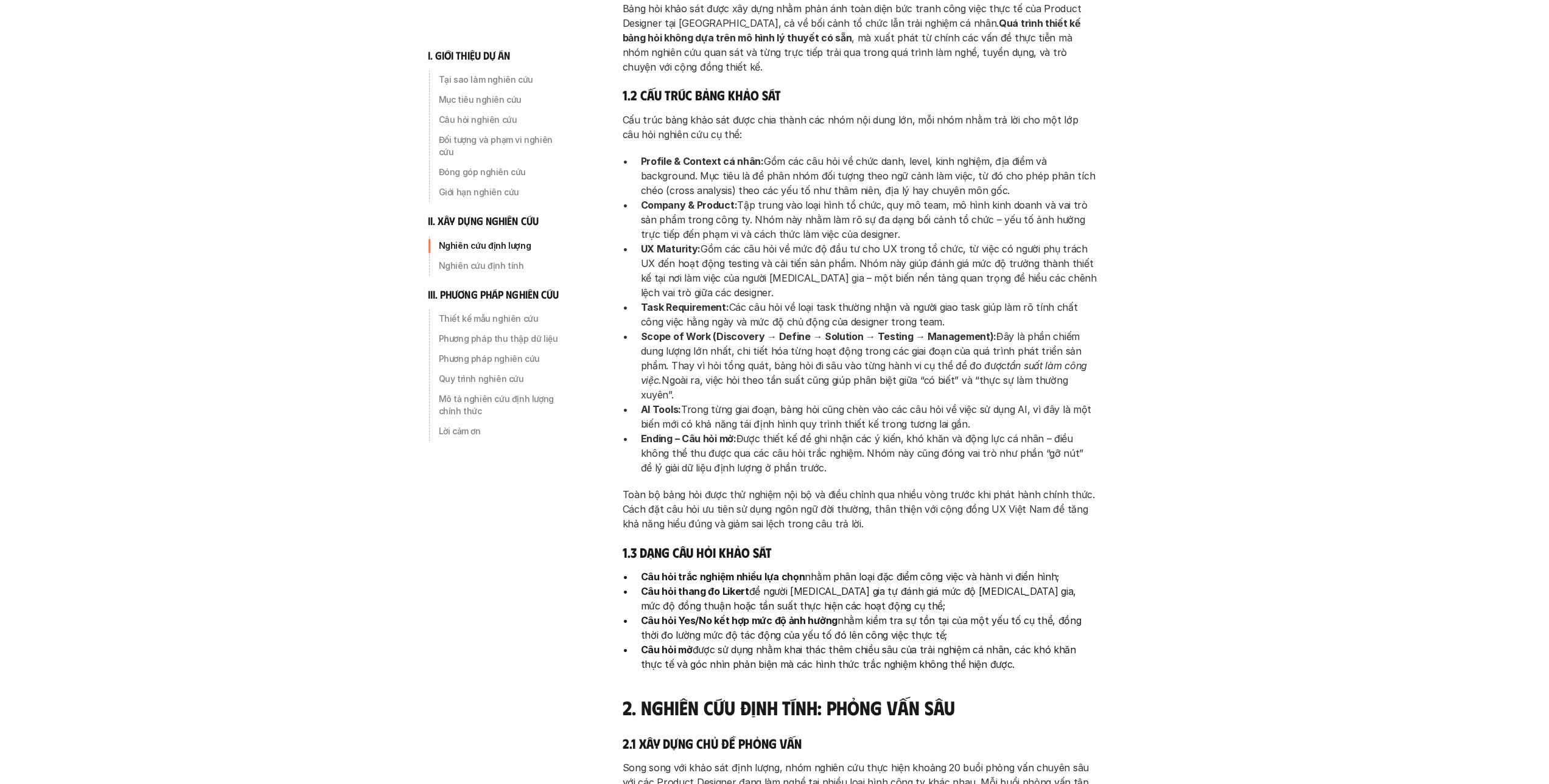
click at [1122, 407] on div "phương pháp nghiên cứu I. Giới thiệu về dự án UX Map 1. Tại sao làm nghiên cứu …" at bounding box center [872, 419] width 548 height 4367
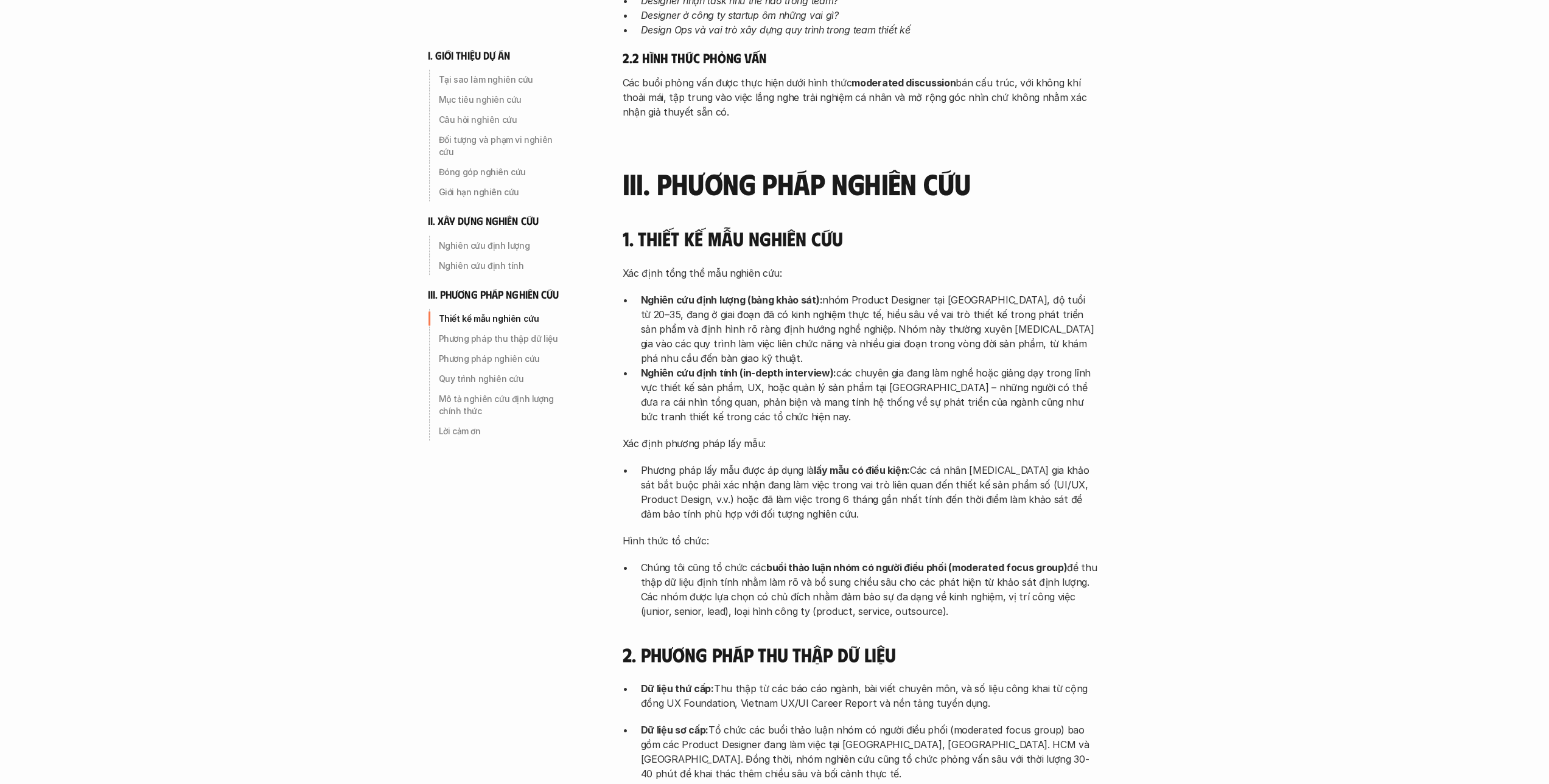
scroll to position [2677, 0]
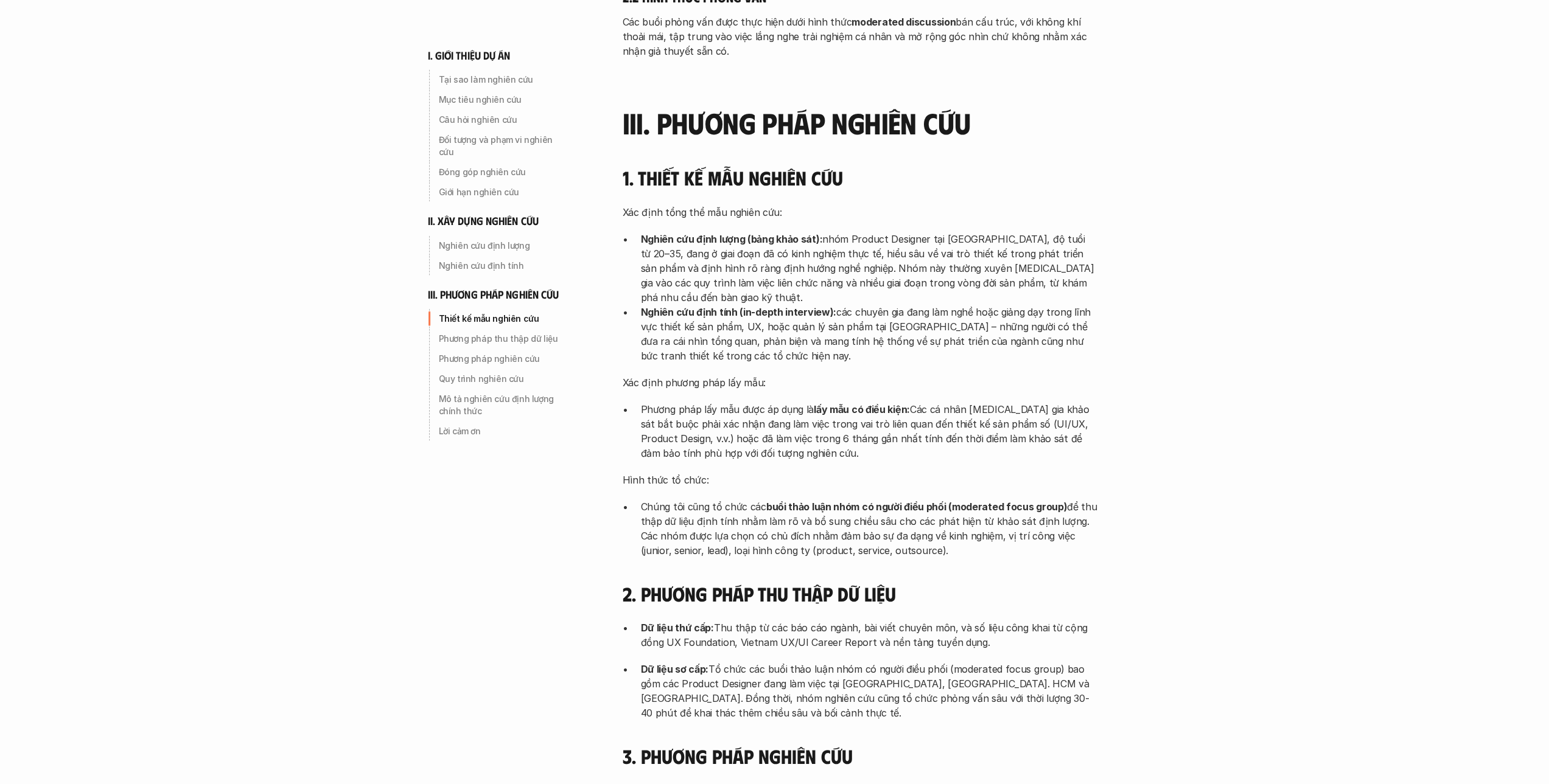
click at [824, 376] on p "Xác định phương pháp lấy mẫu:" at bounding box center [860, 383] width 475 height 14
click at [837, 376] on p "Xác định phương pháp lấy mẫu:" at bounding box center [860, 383] width 475 height 14
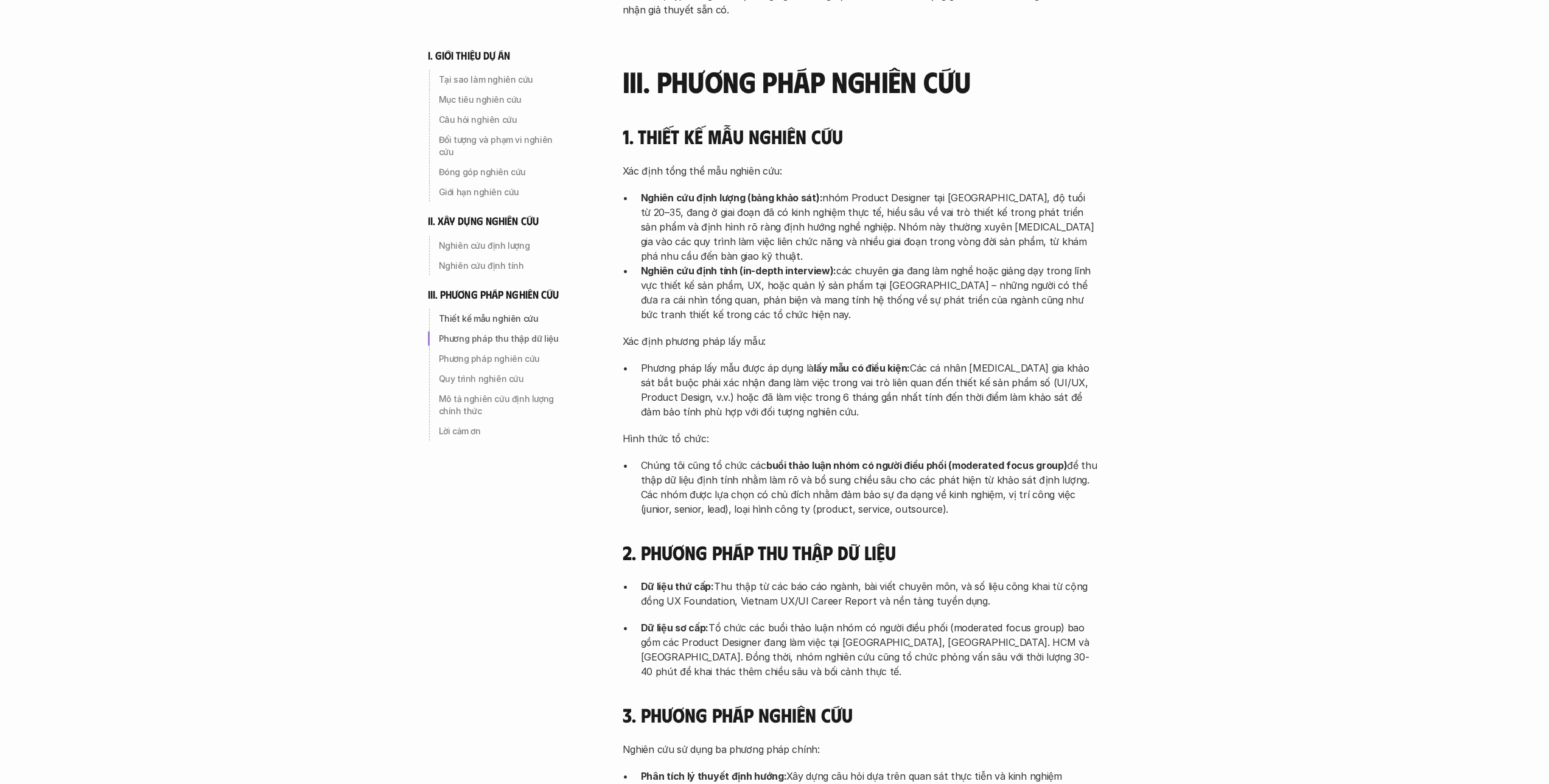
scroll to position [2738, 0]
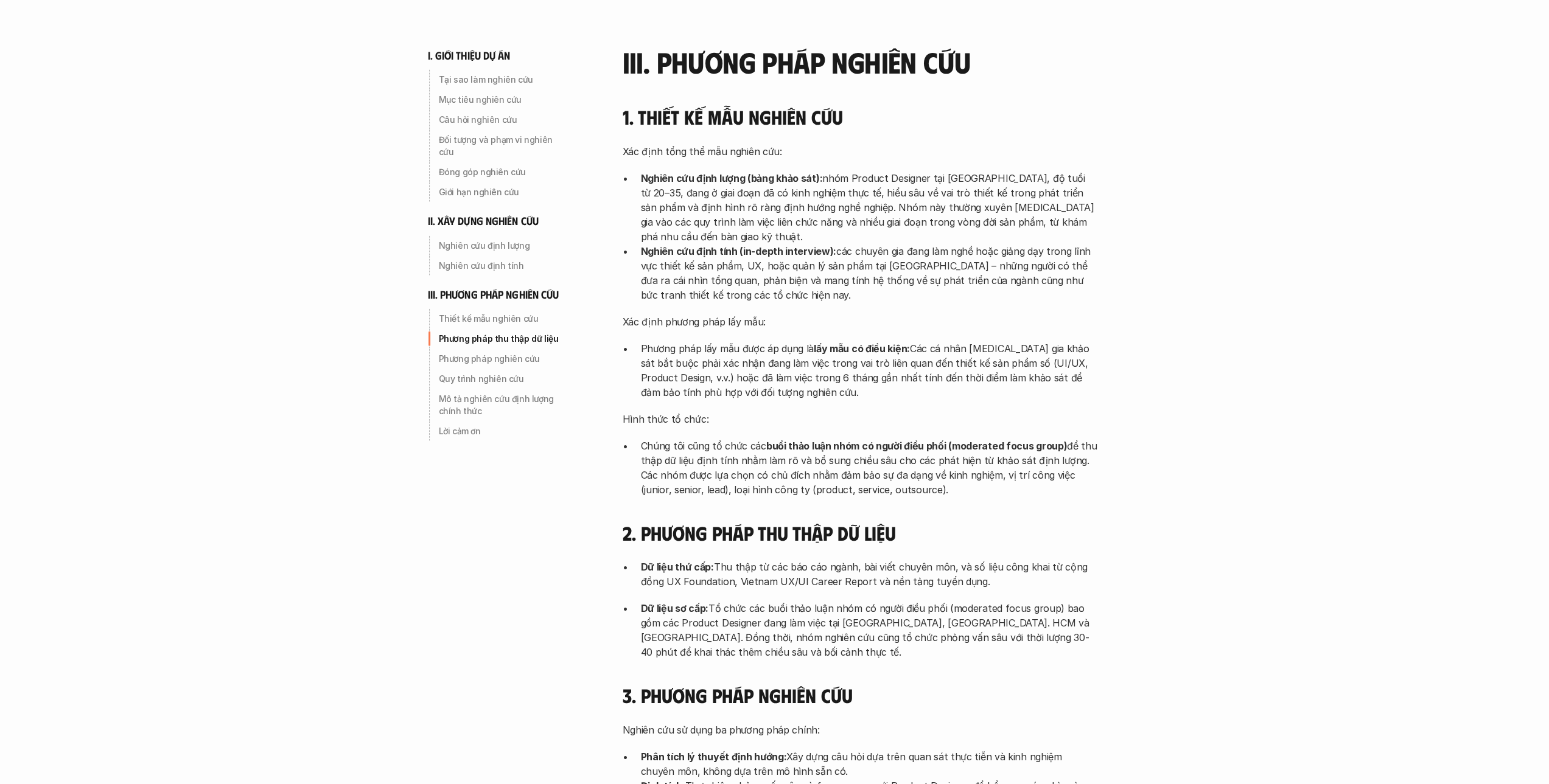
click at [849, 341] on p "Phương pháp lấy mẫu được áp dụng là lấy mẫu có điều kiện: Các cá nhân tham gia …" at bounding box center [869, 370] width 456 height 59
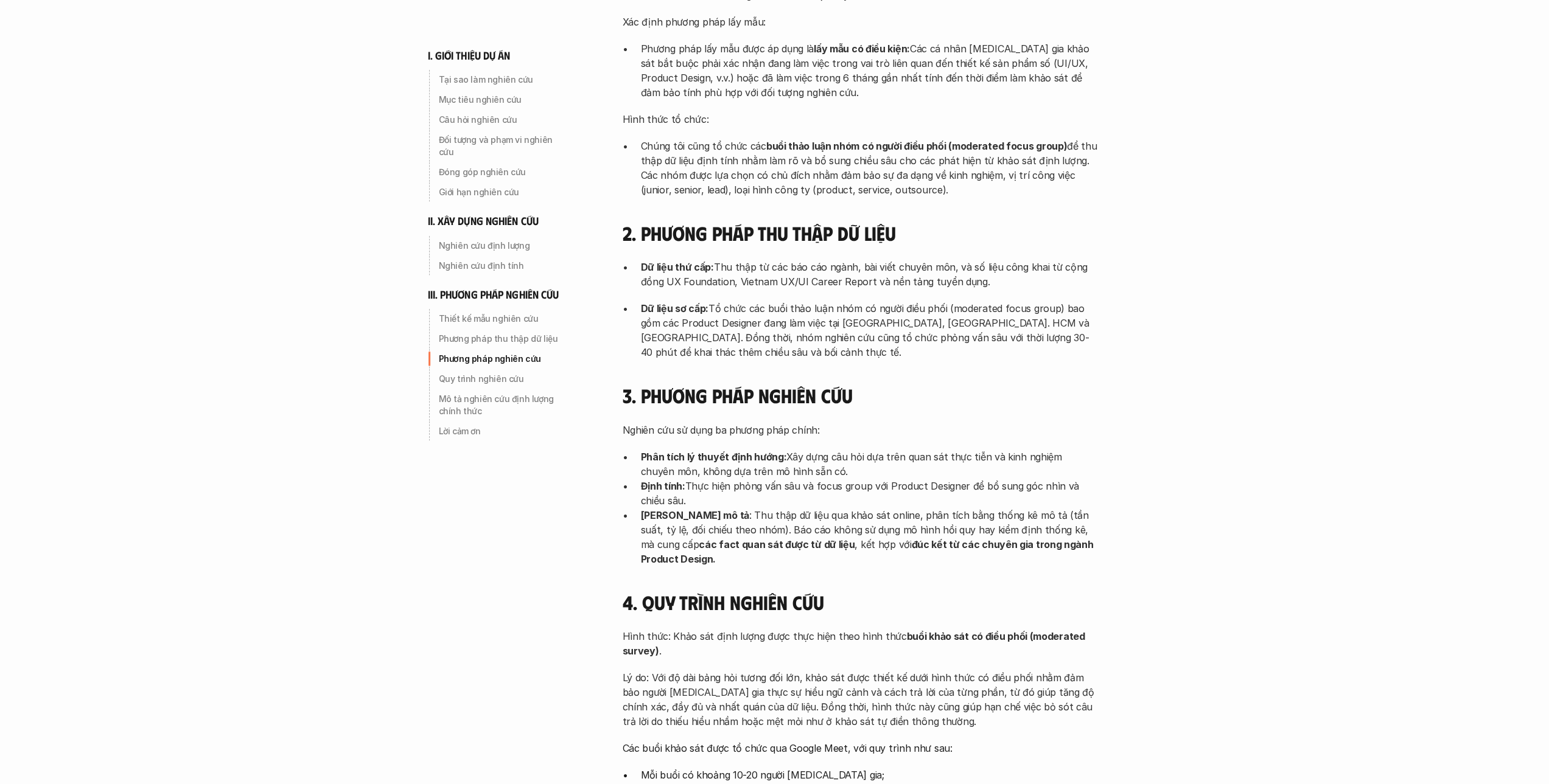
scroll to position [3042, 0]
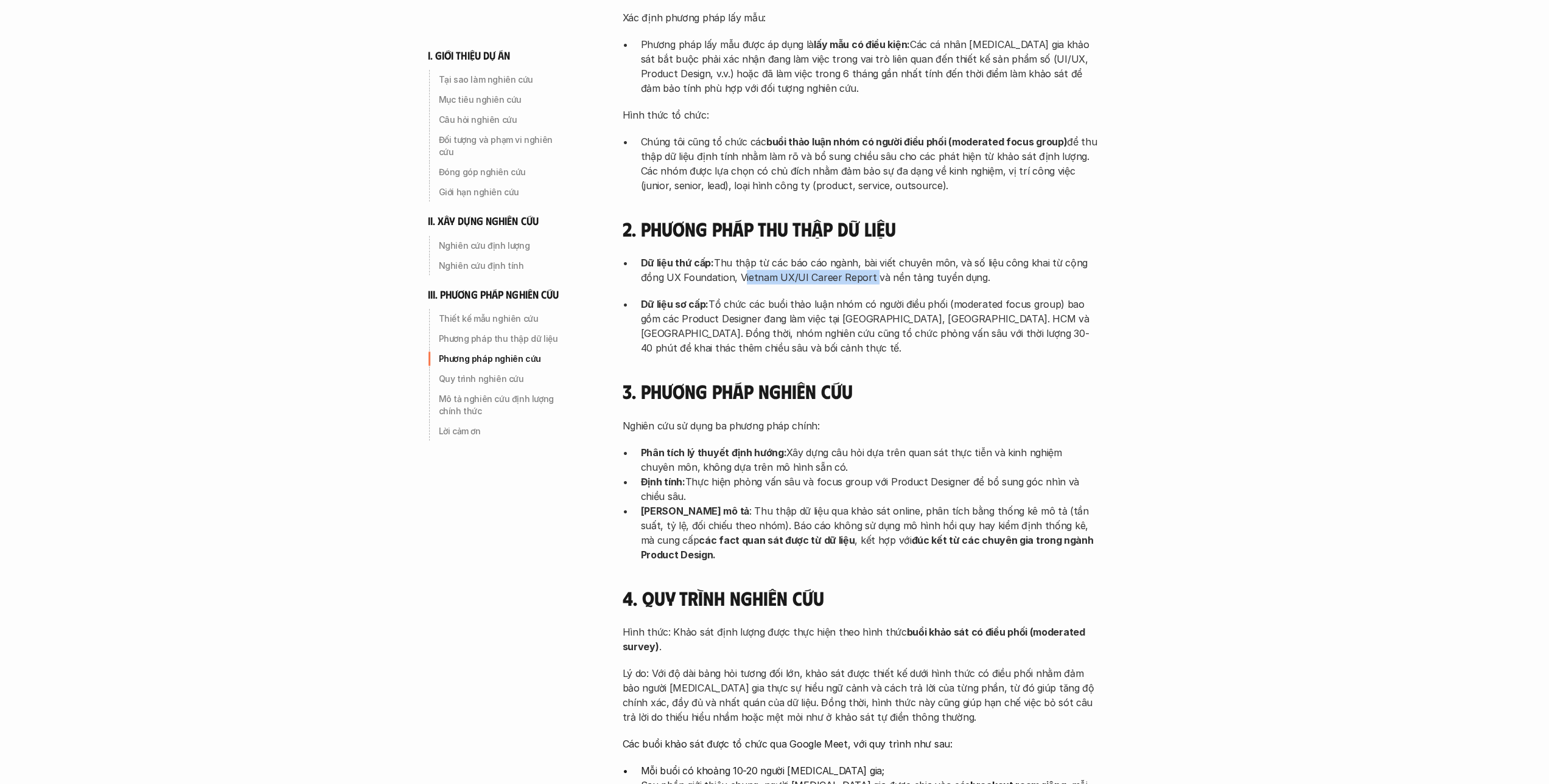
drag, startPoint x: 865, startPoint y: 204, endPoint x: 738, endPoint y: 208, distance: 127.1
click at [738, 255] on p "Dữ liệu thứ cấp: Thu thập từ các báo cáo ngành, bài viết chuyên môn, và số liệu…" at bounding box center [869, 270] width 456 height 29
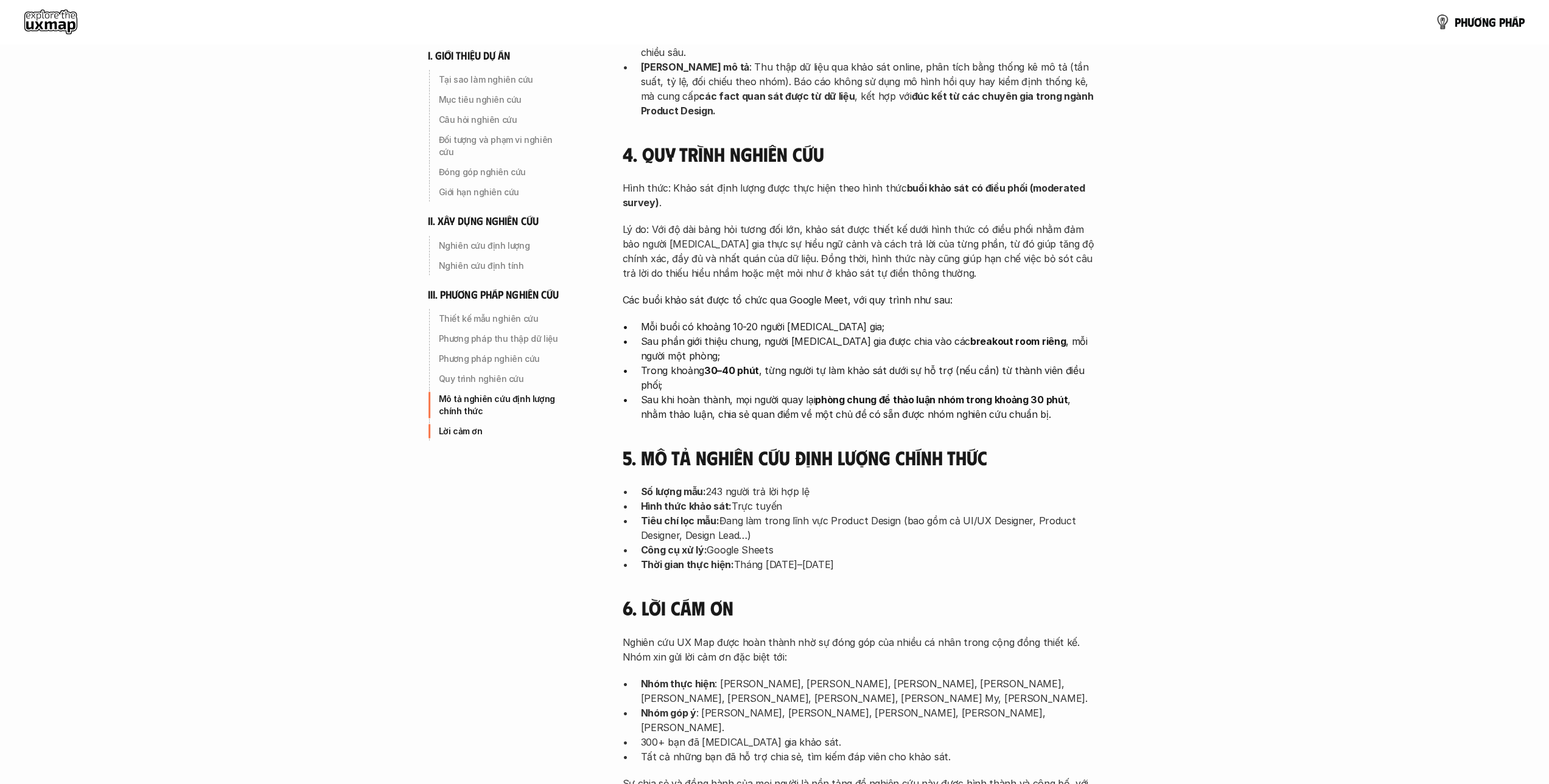
scroll to position [3468, 0]
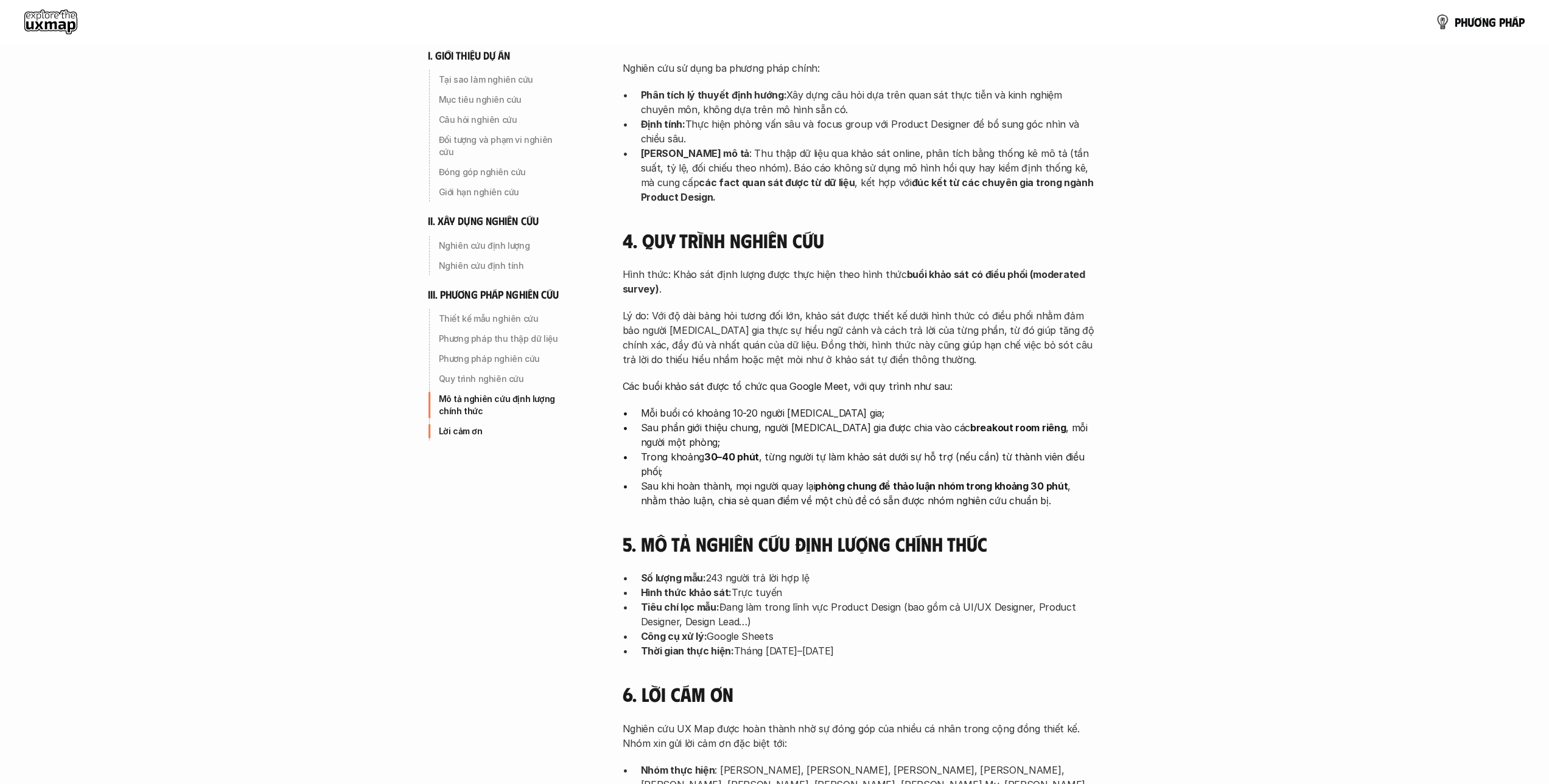
scroll to position [3398, 0]
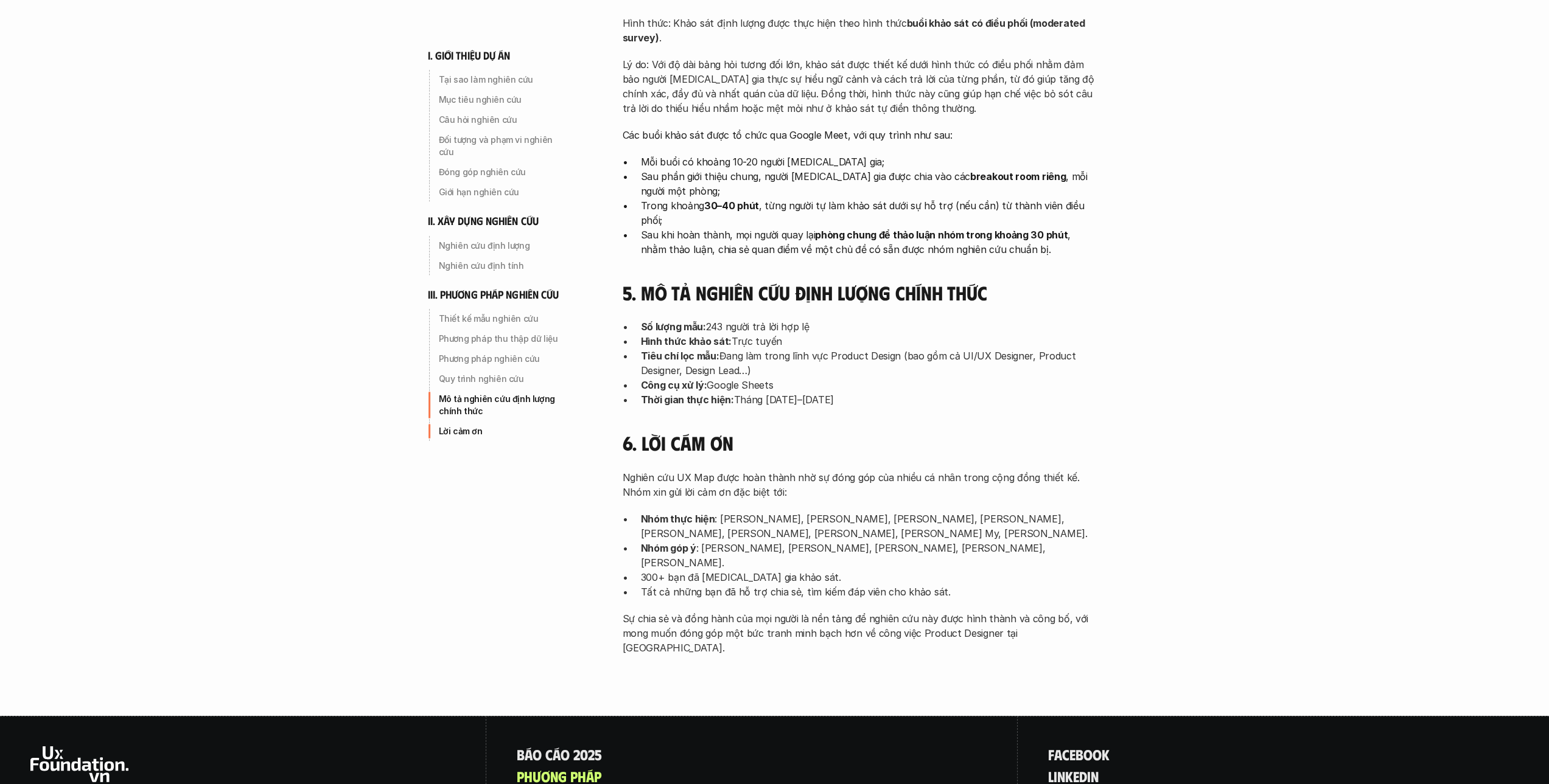
scroll to position [3694, 0]
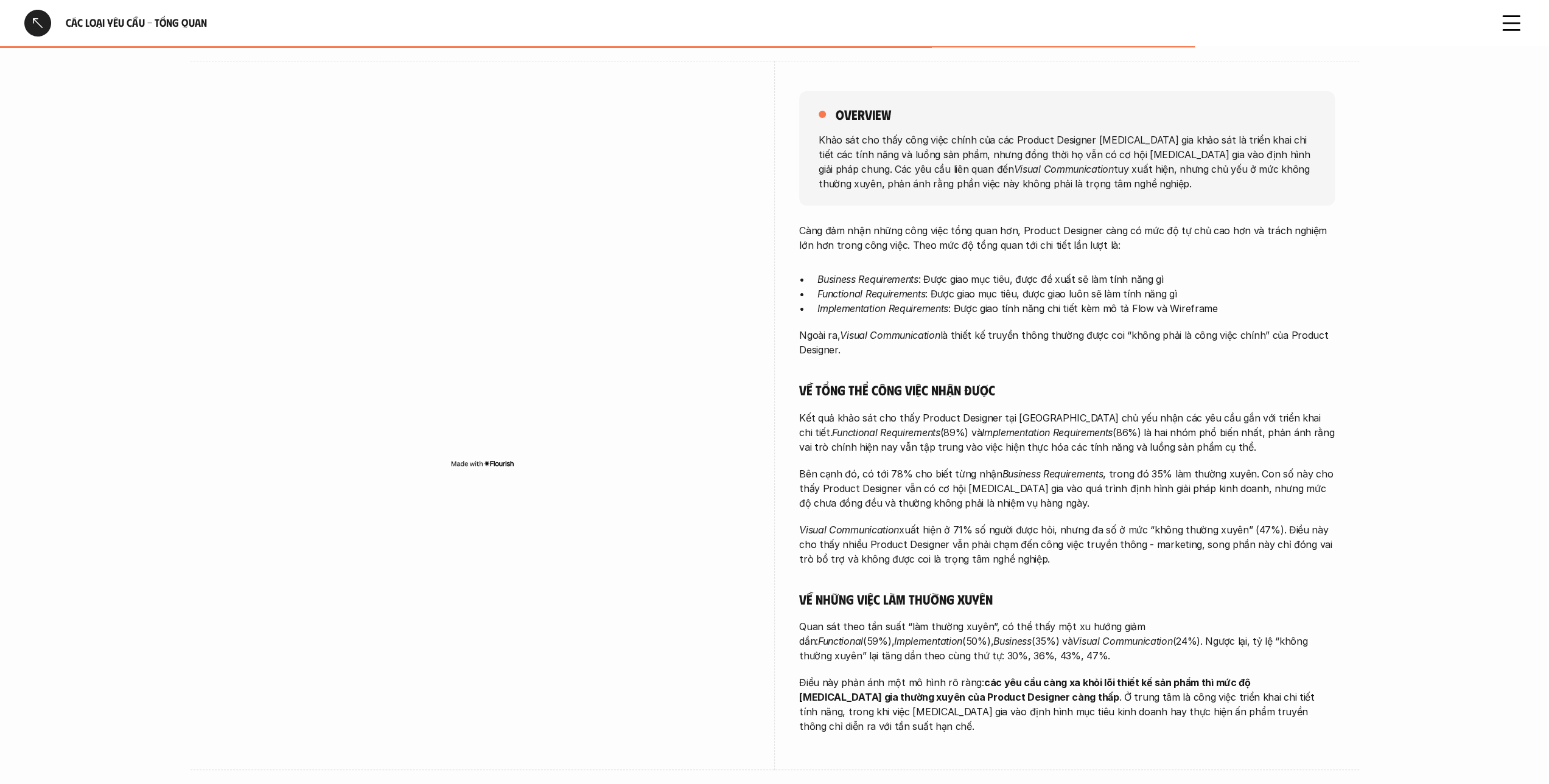
scroll to position [61, 0]
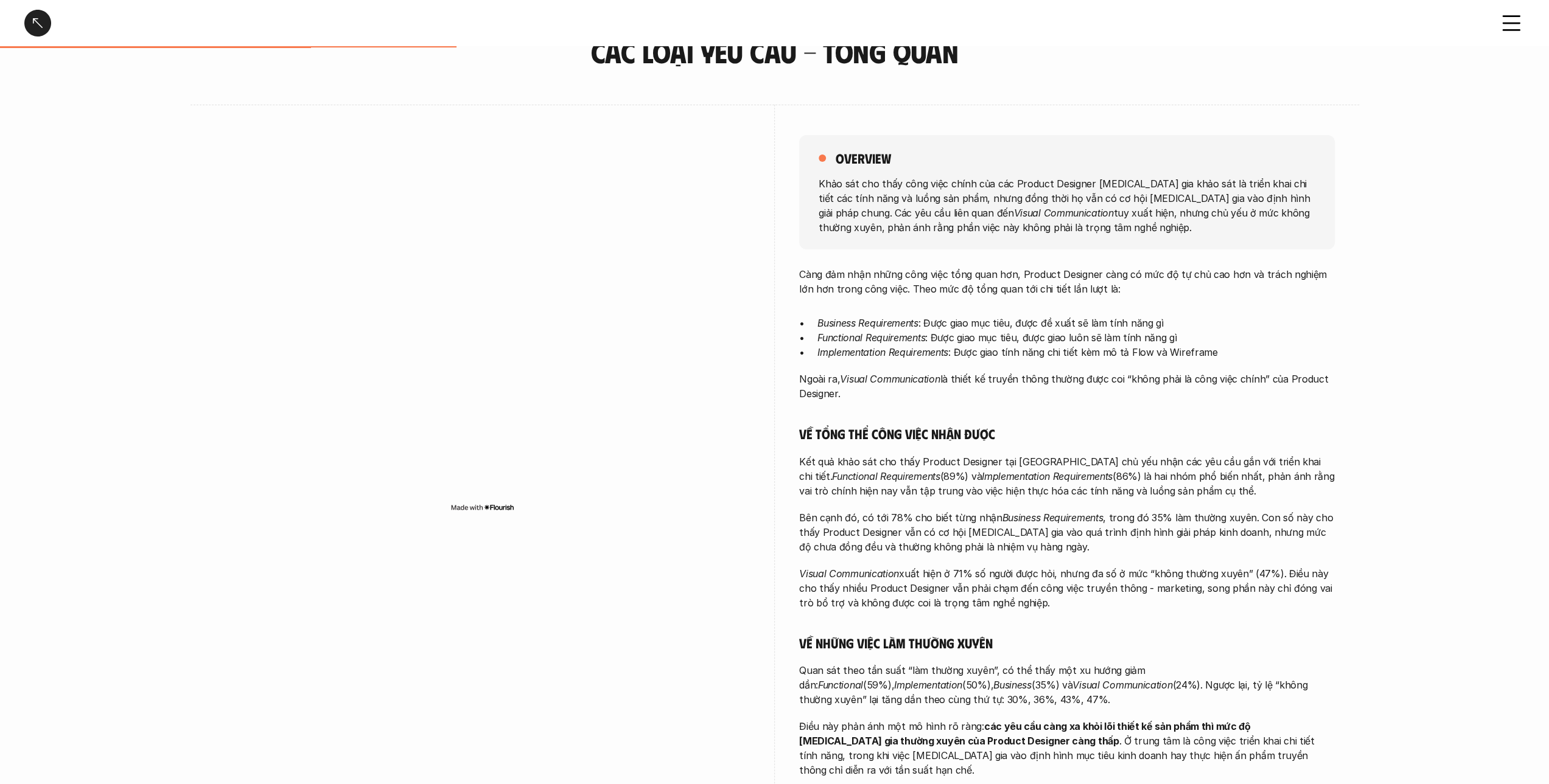
click at [1512, 21] on icon at bounding box center [1511, 23] width 27 height 27
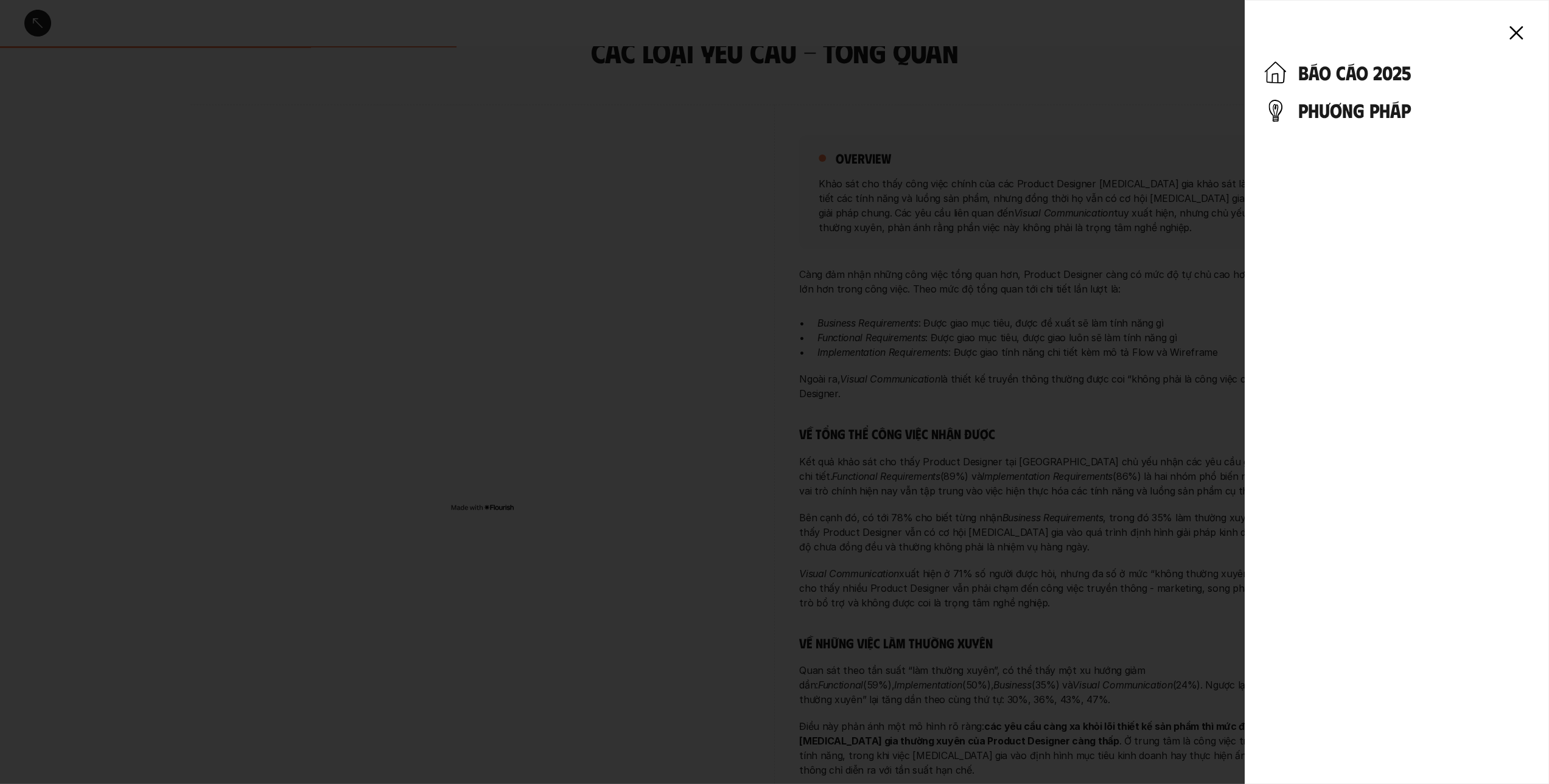
click at [1518, 33] on icon at bounding box center [1516, 33] width 27 height 27
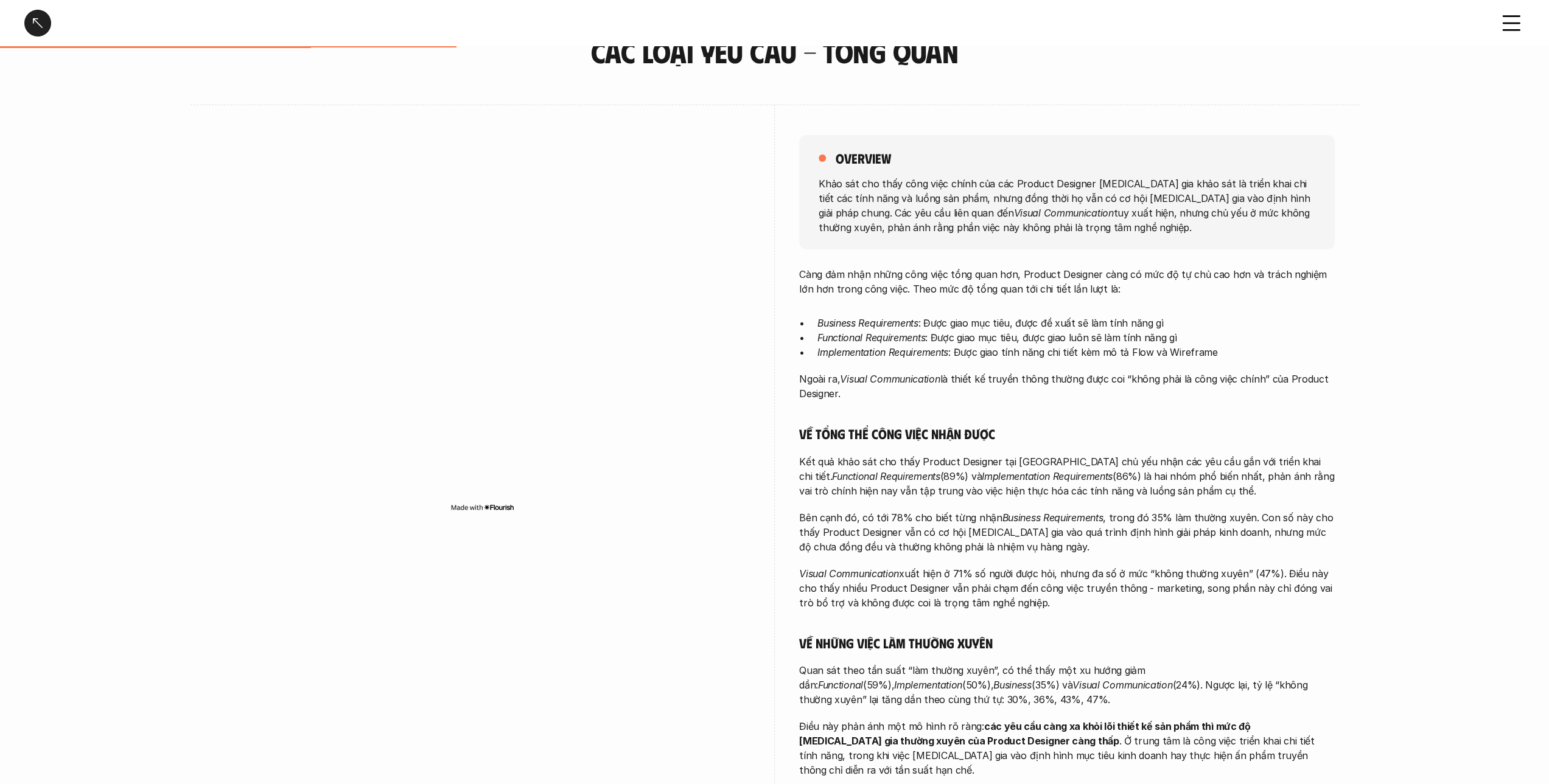
click at [1511, 19] on icon at bounding box center [1511, 23] width 27 height 27
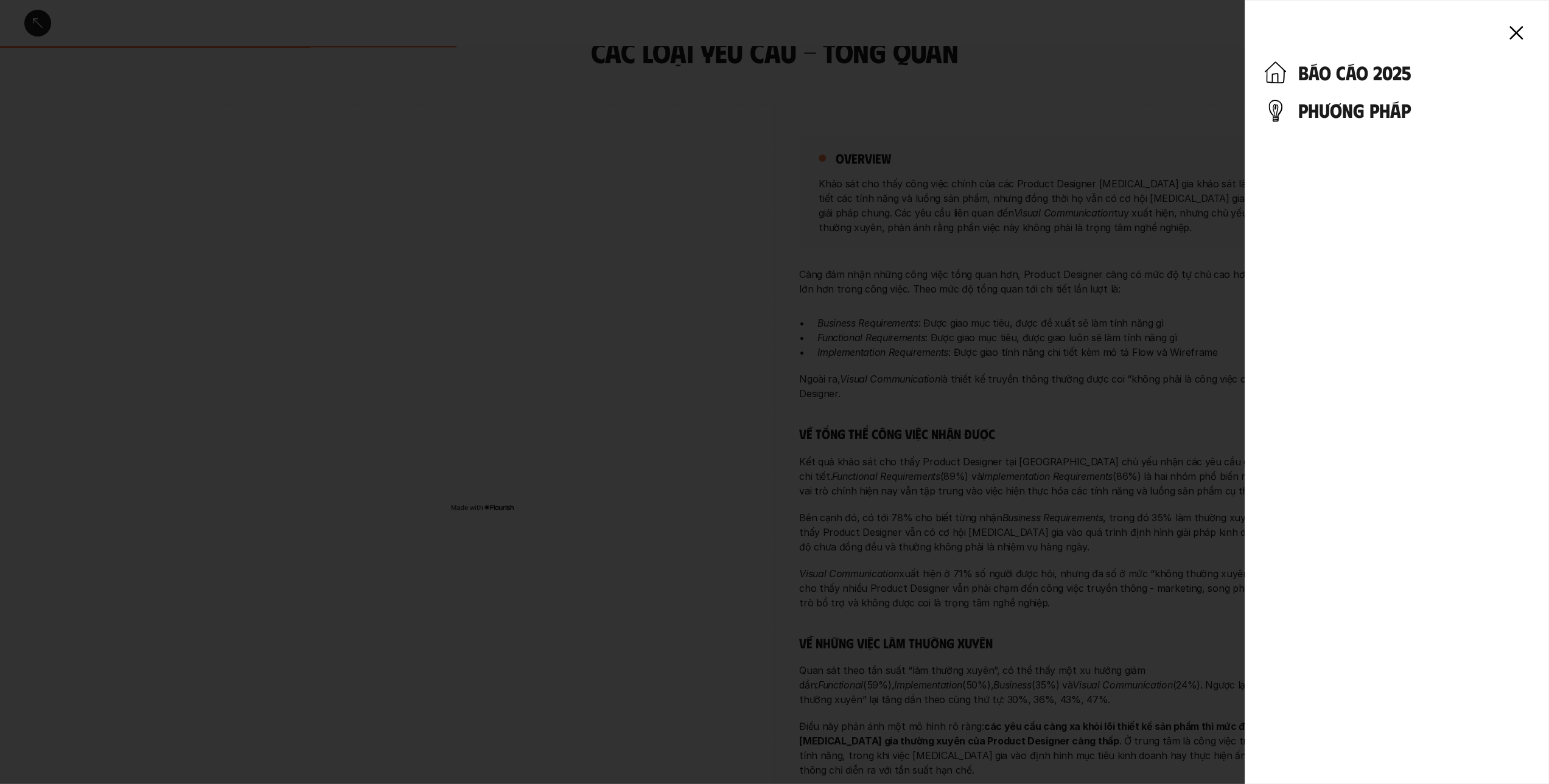
click at [1513, 31] on icon at bounding box center [1516, 33] width 27 height 27
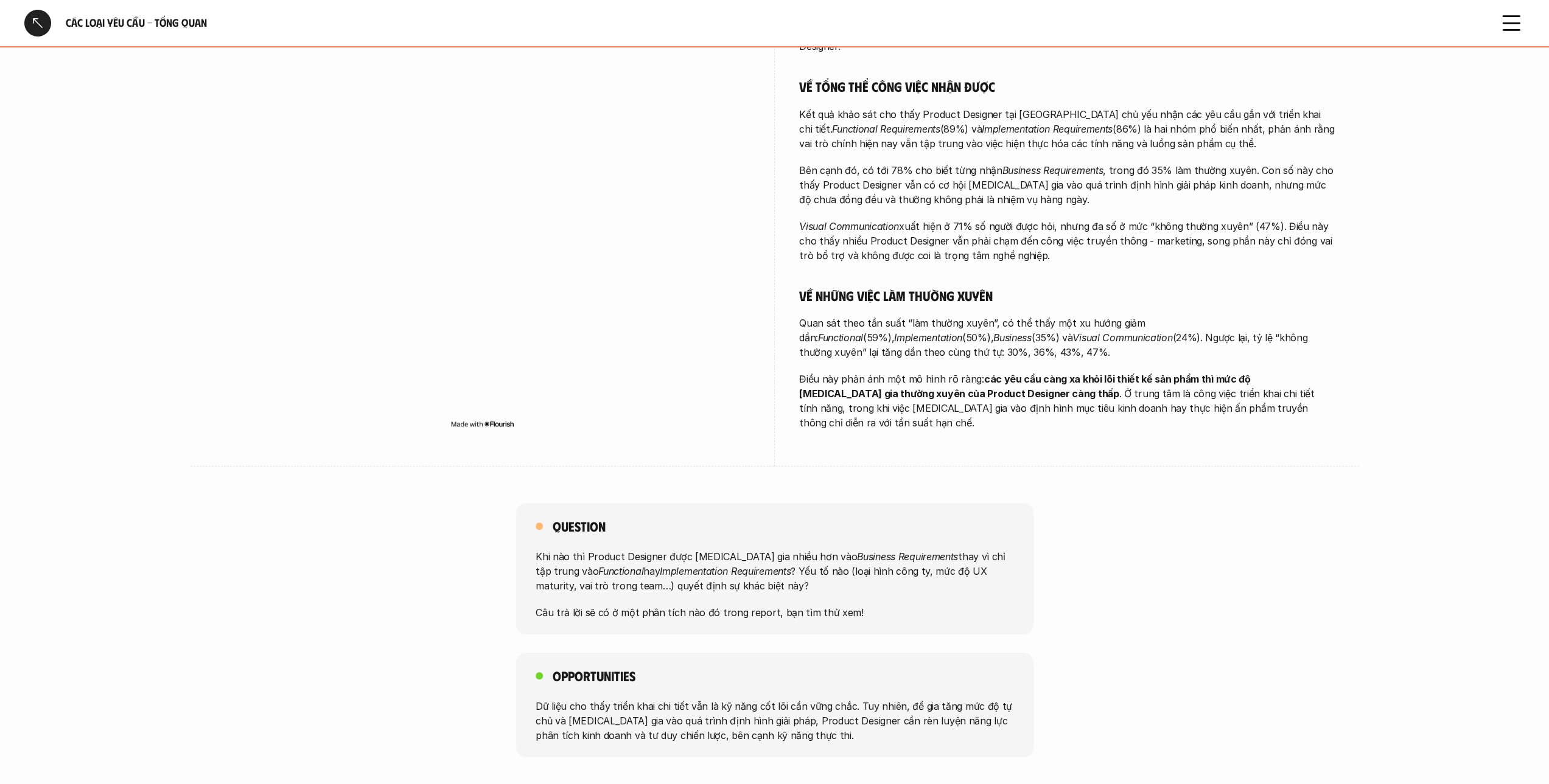
scroll to position [426, 0]
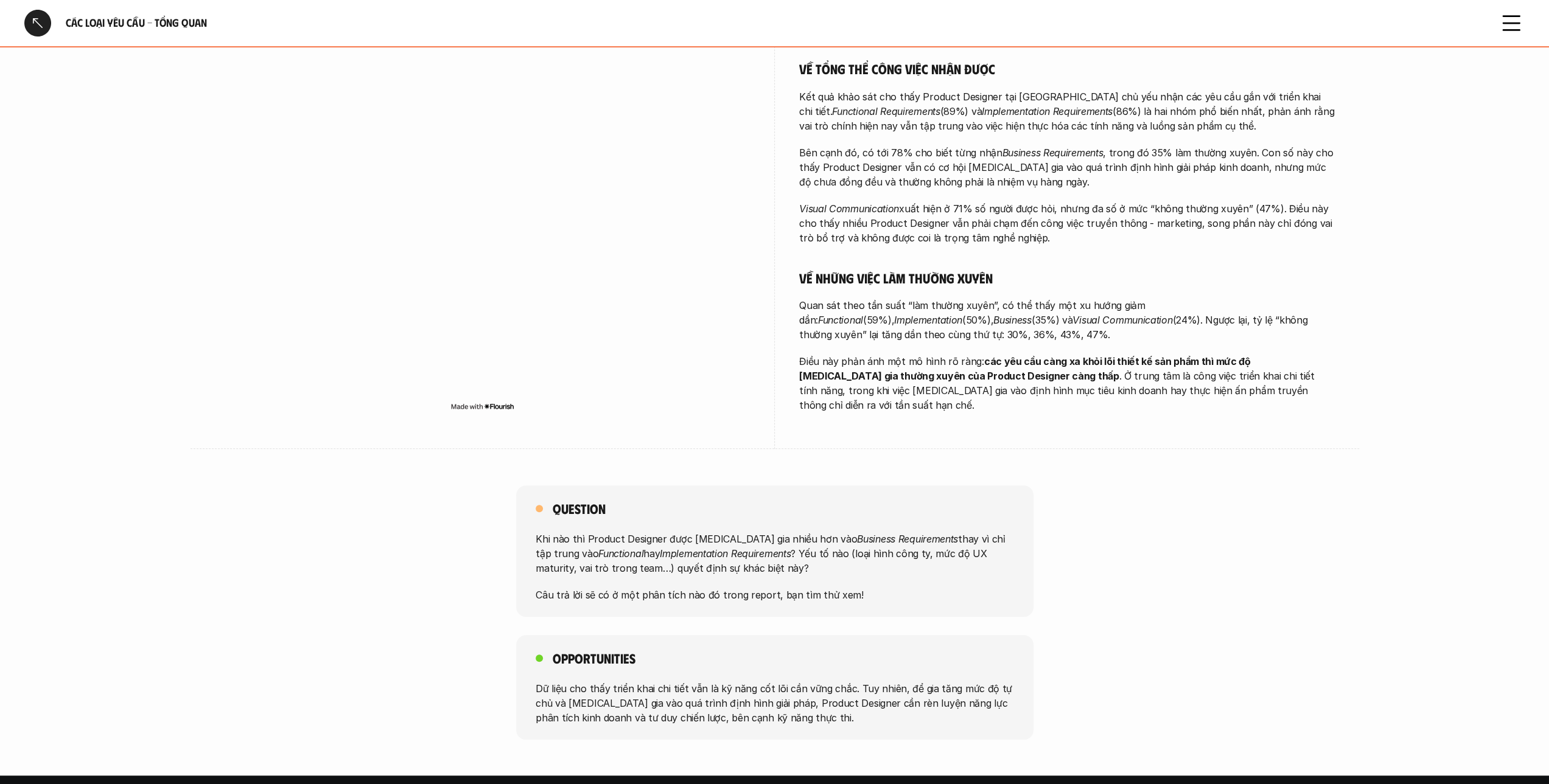
click at [1138, 564] on div "Question Khi nào thì Product Designer được [MEDICAL_DATA] gia nhiều hơn vào Bus…" at bounding box center [774, 551] width 1549 height 132
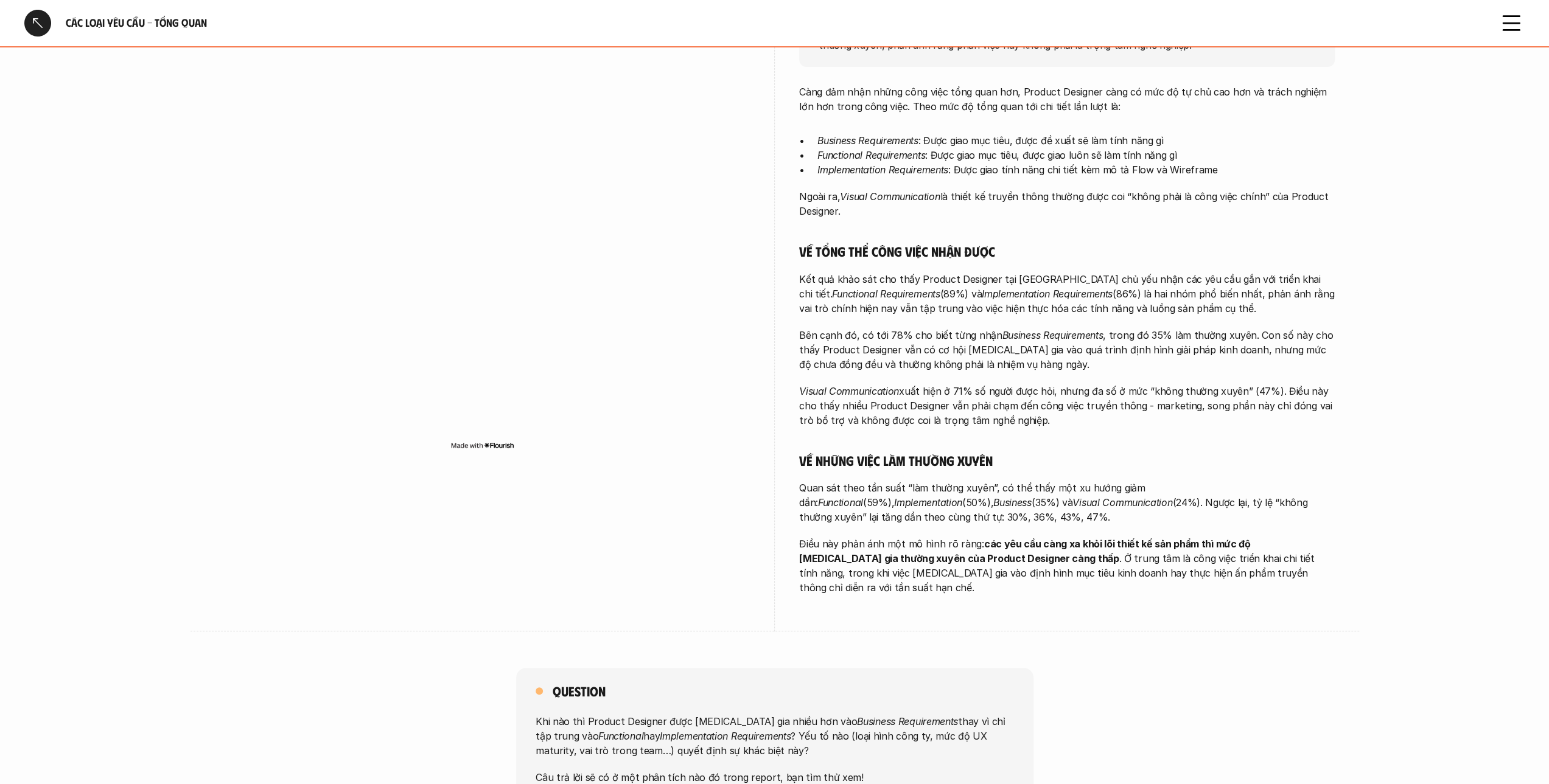
scroll to position [304, 0]
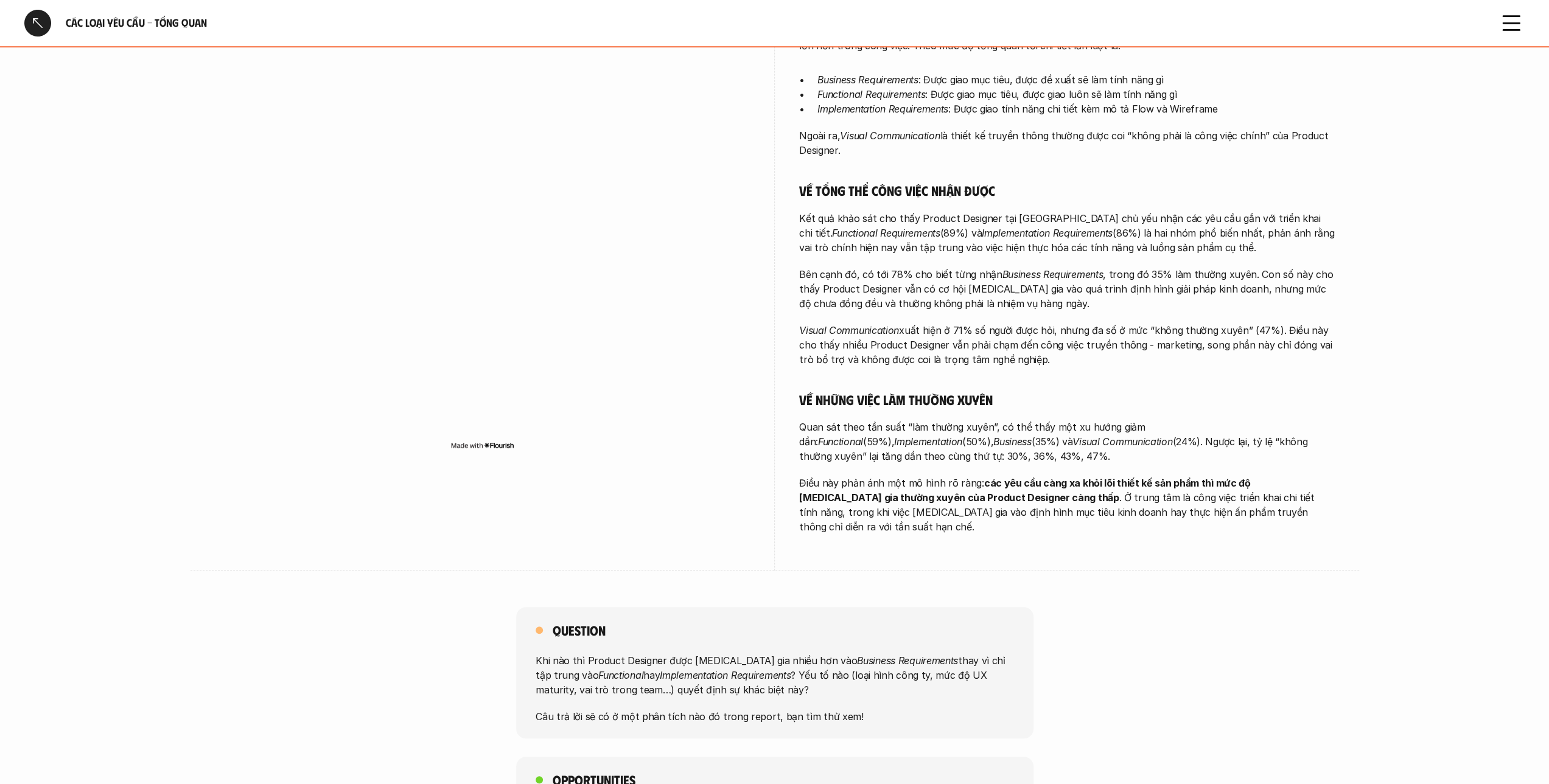
click at [1043, 607] on div "Question Khi nào thì Product Designer được [MEDICAL_DATA] gia nhiều hơn vào Bus…" at bounding box center [774, 673] width 1549 height 132
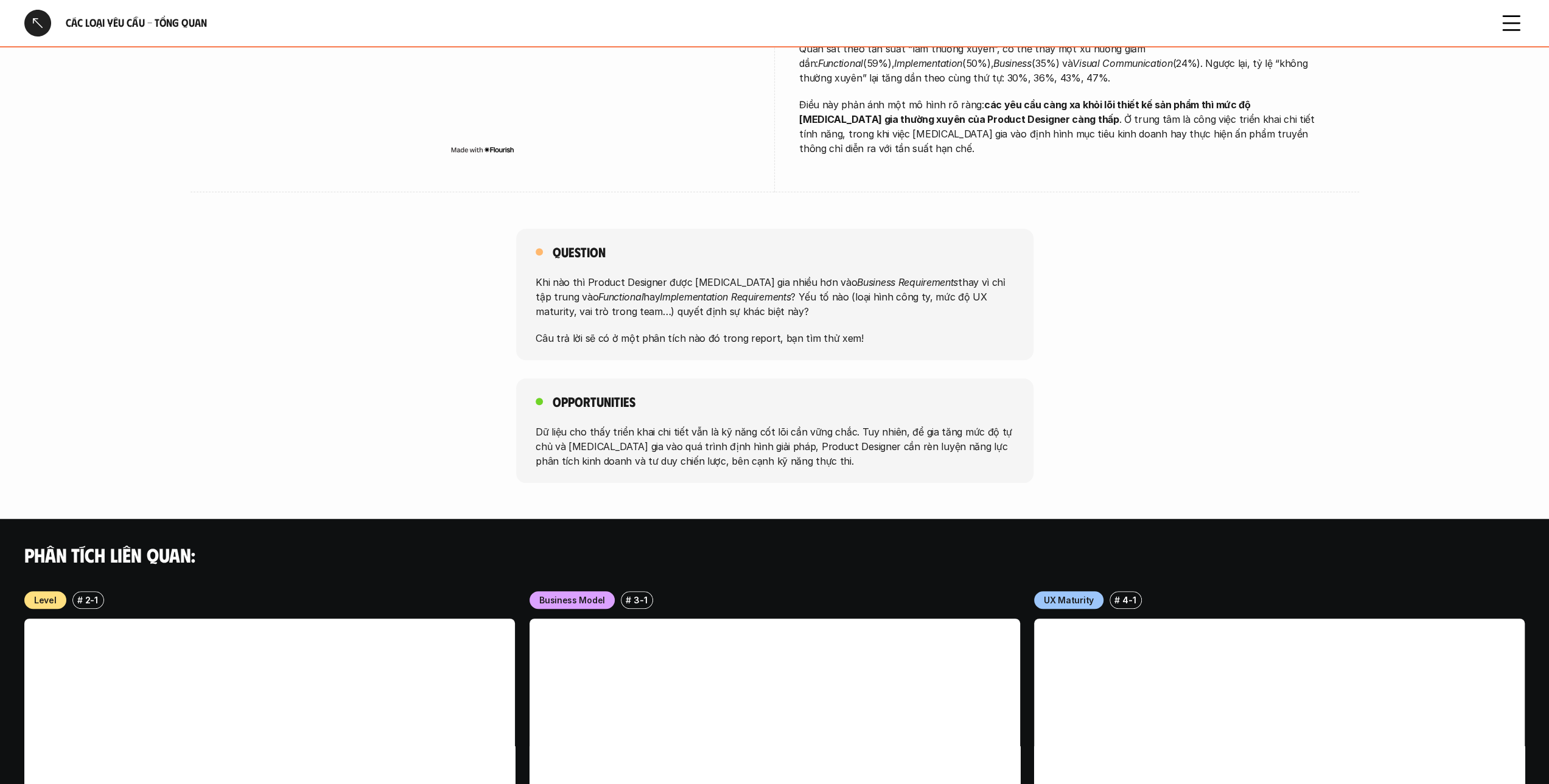
scroll to position [852, 0]
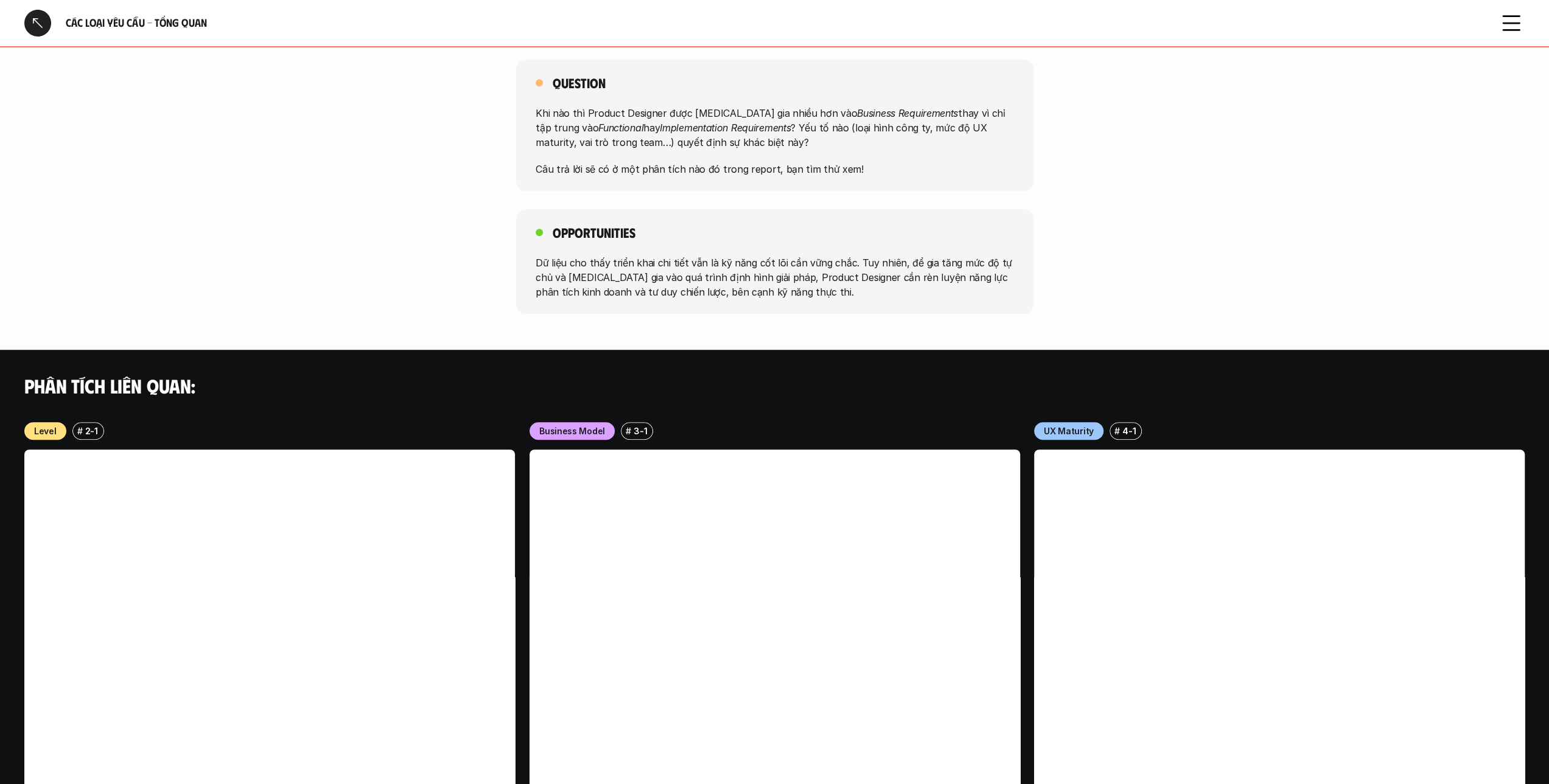
drag, startPoint x: 202, startPoint y: 597, endPoint x: 325, endPoint y: 558, distance: 129.0
drag, startPoint x: 845, startPoint y: 562, endPoint x: 858, endPoint y: 554, distance: 15.3
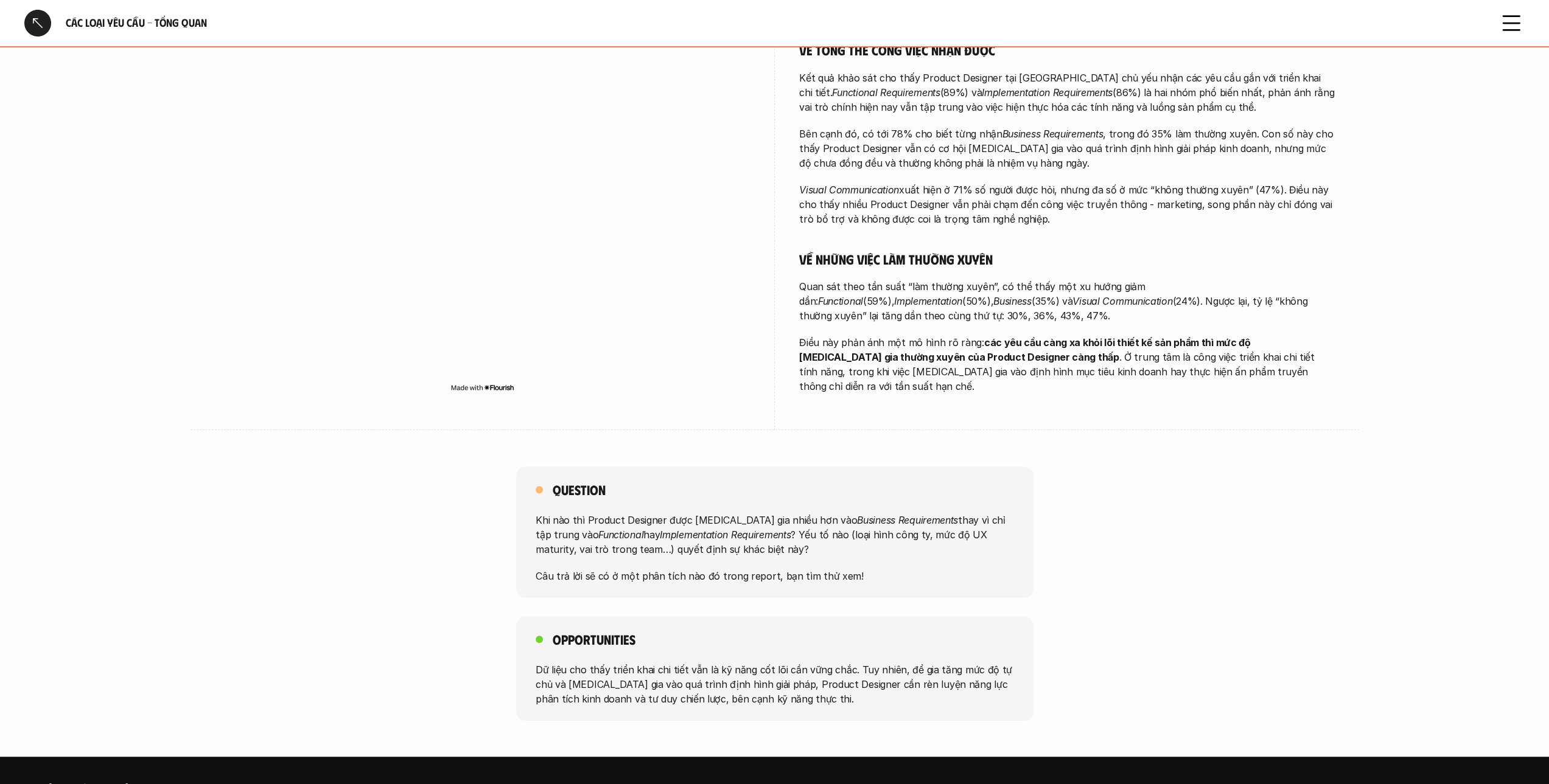
scroll to position [426, 0]
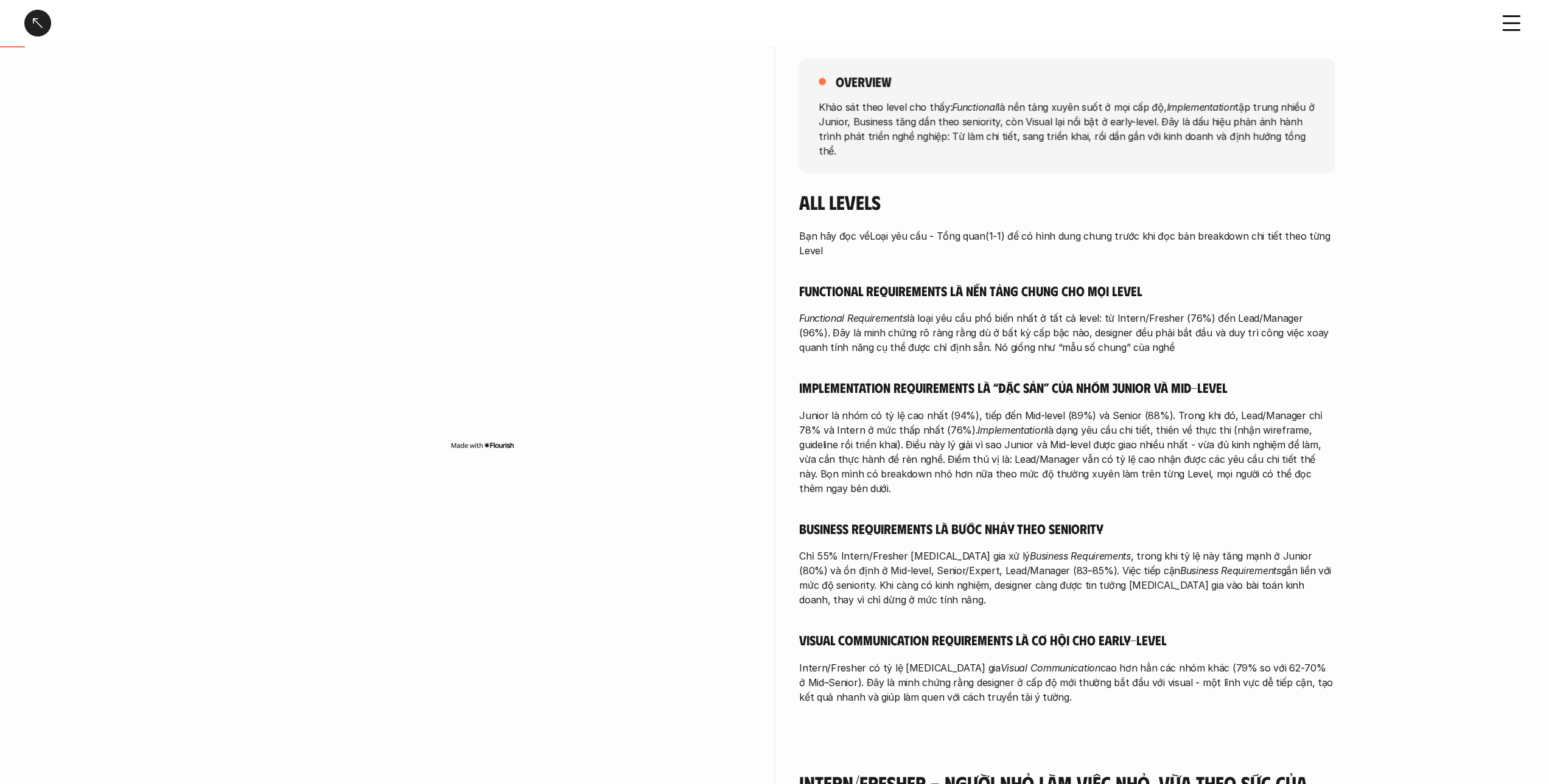
scroll to position [121, 0]
